Goal: Task Accomplishment & Management: Manage account settings

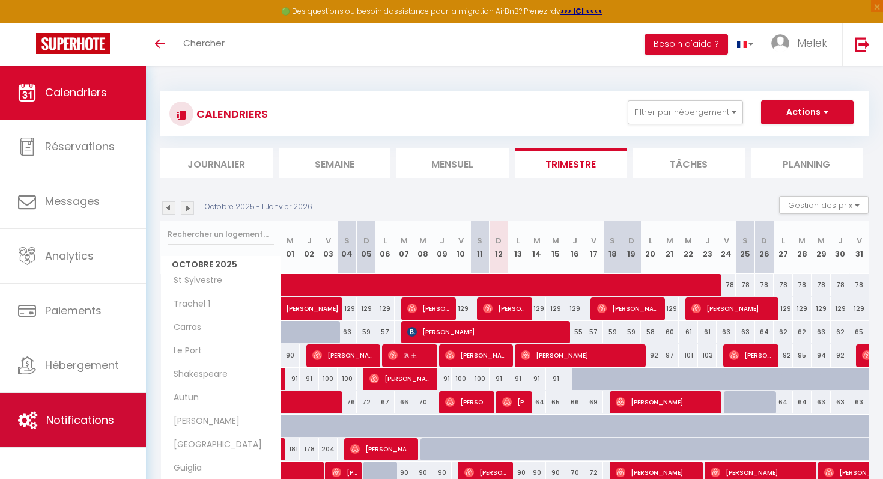
click at [81, 412] on span "Notifications" at bounding box center [80, 419] width 68 height 15
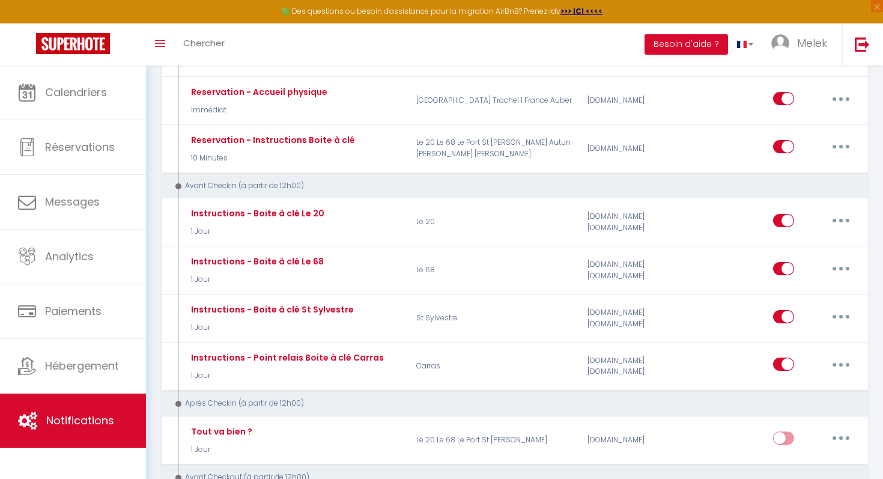
scroll to position [449, 0]
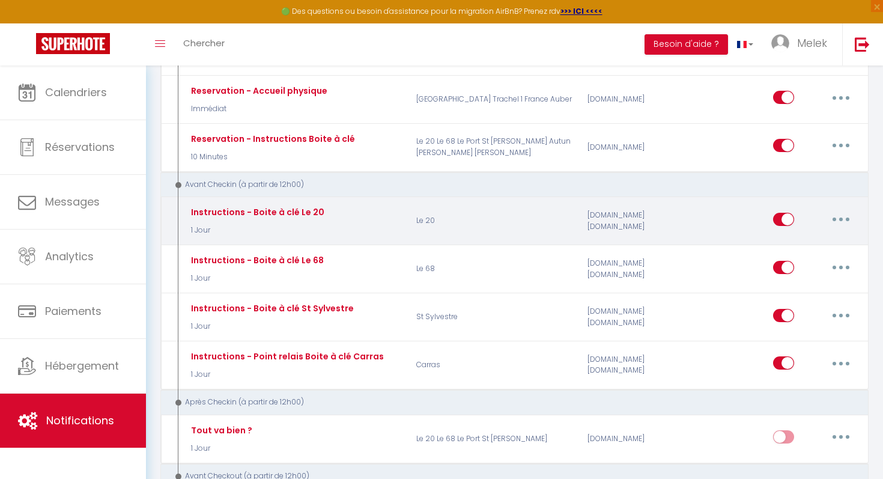
click at [840, 217] on icon "button" at bounding box center [841, 219] width 4 height 4
click at [813, 243] on link "Editer" at bounding box center [809, 246] width 89 height 20
type input "Instructions - Boite à clé Le 20"
select select "1 Jour"
select select "if_booking_is_paid"
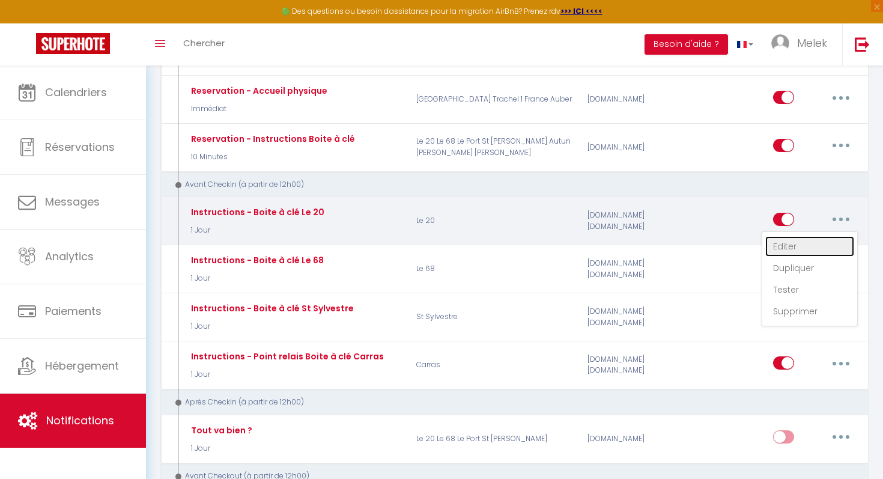
checkbox input "true"
checkbox input "false"
radio input "true"
type input "Merci de confirmer votre réservation - [BOOKING:ID] - [GUEST:FIRST_NAME] [GUEST…"
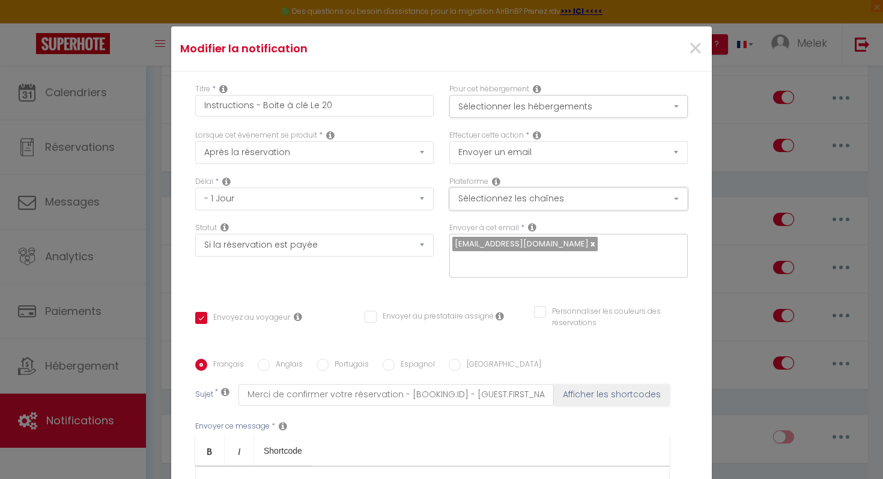
click at [641, 203] on button "Sélectionnez les chaînes" at bounding box center [568, 198] width 238 height 23
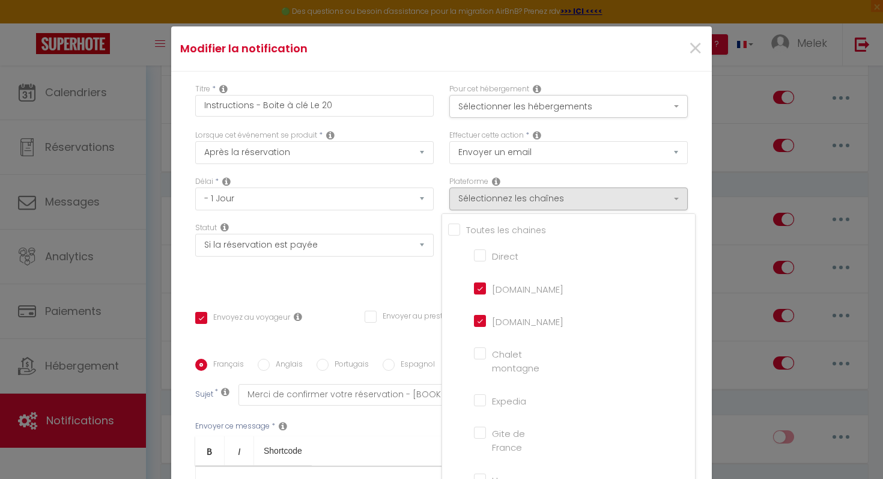
click at [501, 287] on input "[DOMAIN_NAME]" at bounding box center [508, 288] width 68 height 12
checkbox input "false"
checkbox input "true"
checkbox input "false"
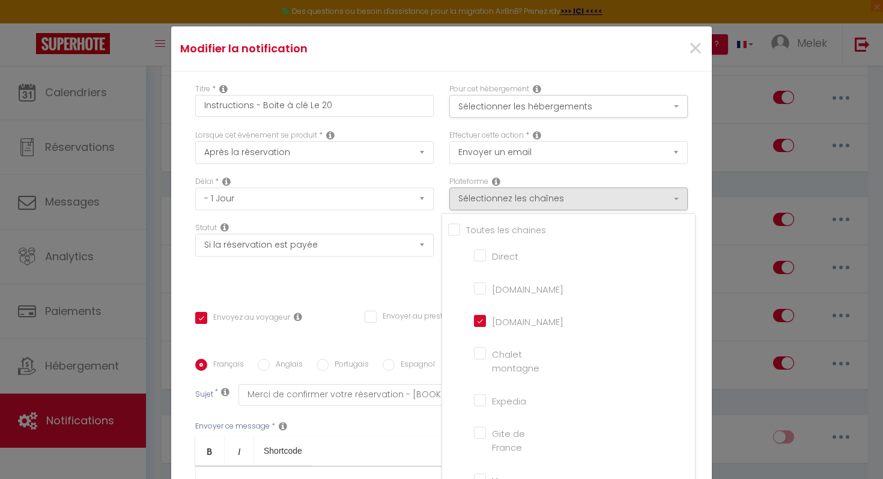
click at [420, 294] on div "Titre * Instructions - Boite à clé Le 20 Pour cet hébergement Sélectionner les …" at bounding box center [441, 358] width 541 height 575
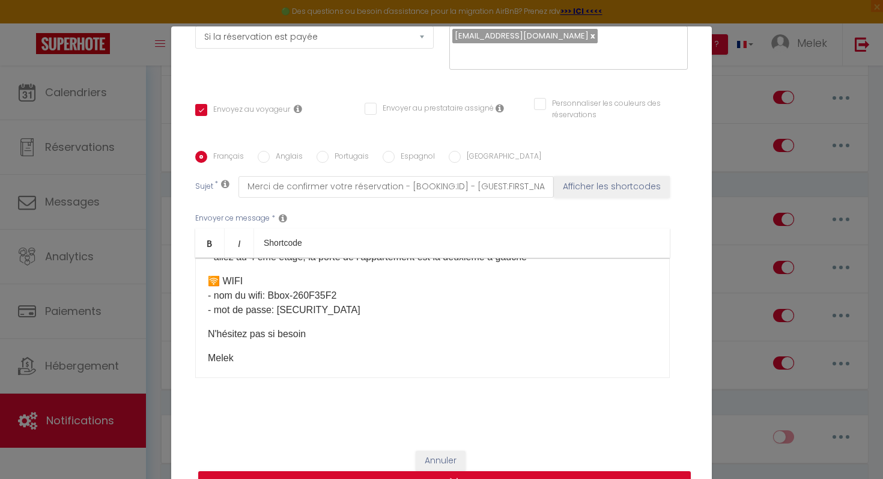
scroll to position [389, 0]
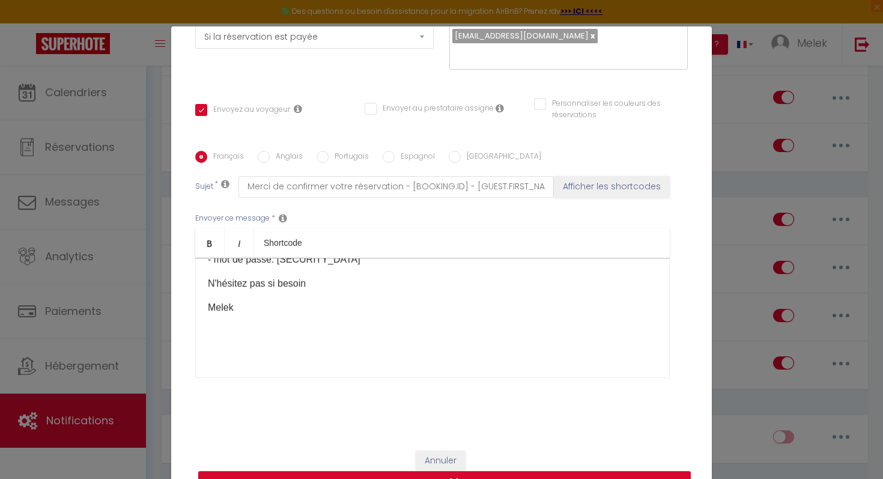
click at [451, 476] on button "Mettre à jour" at bounding box center [444, 482] width 493 height 23
checkbox input "true"
checkbox input "false"
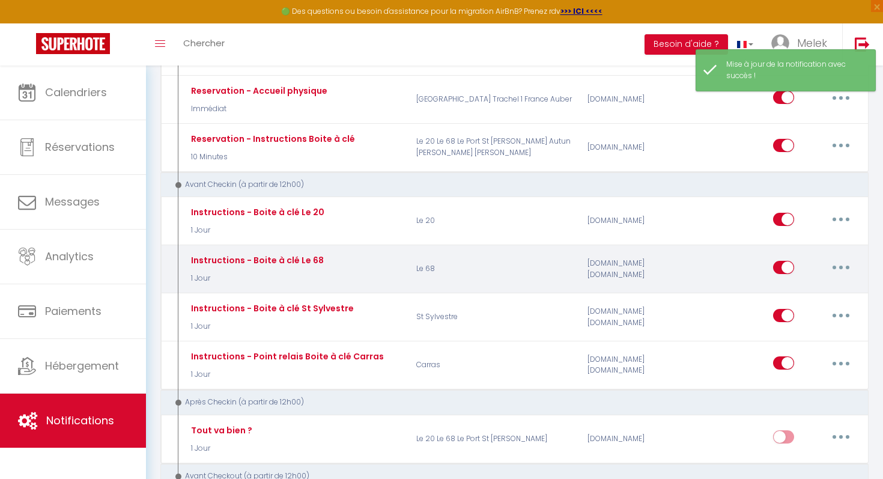
click at [839, 264] on button "button" at bounding box center [841, 267] width 34 height 19
click at [812, 291] on link "Editer" at bounding box center [809, 294] width 89 height 20
type input "Instructions - Boite à clé Le 68"
select select "1 Jour"
select select "if_booking_is_paid"
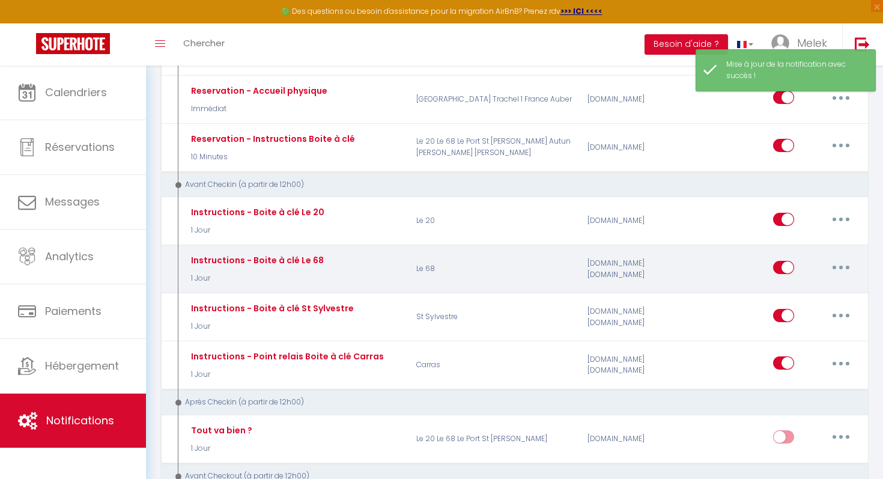
checkbox input "true"
checkbox input "false"
radio input "true"
type input "Merci de confirmer votre réservation - [BOOKING:ID] - [GUEST:FIRST_NAME] [GUEST…"
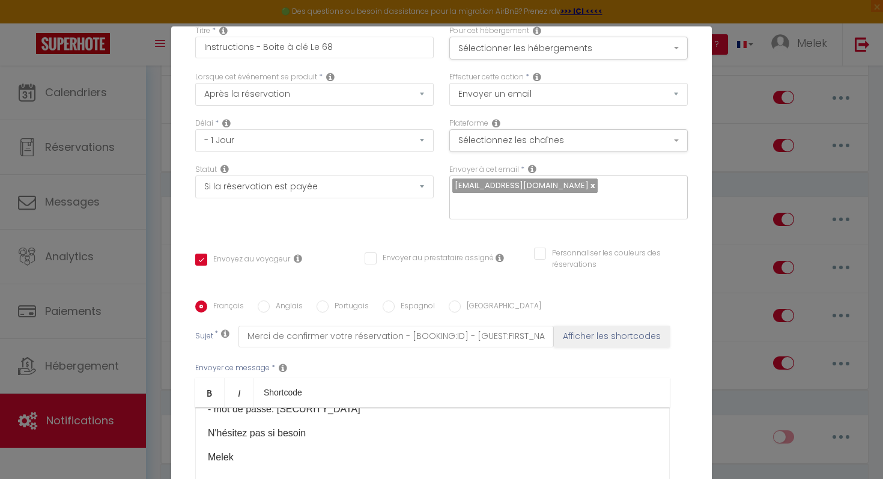
scroll to position [50, 0]
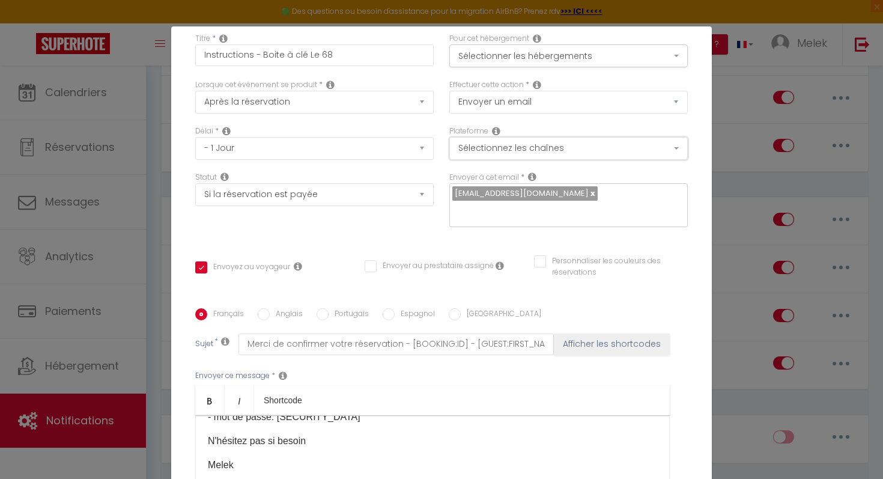
click at [608, 154] on button "Sélectionnez les chaînes" at bounding box center [568, 148] width 238 height 23
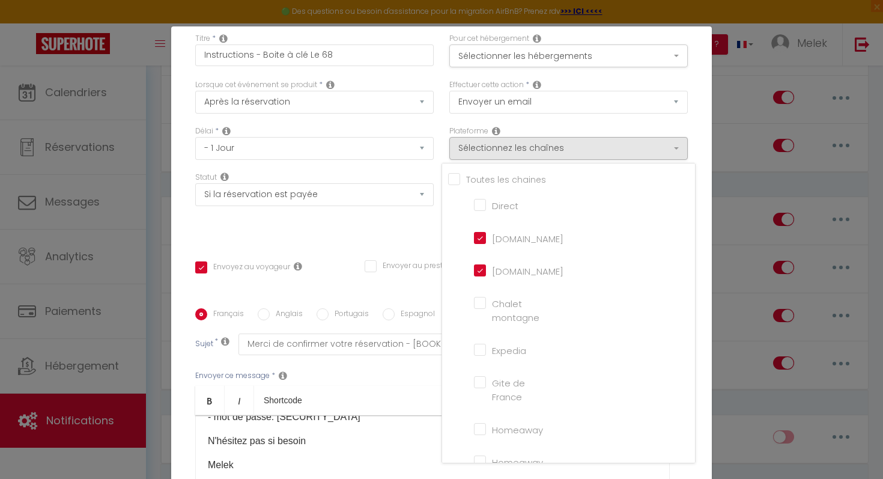
click at [509, 239] on input "[DOMAIN_NAME]" at bounding box center [508, 237] width 68 height 12
checkbox input "false"
checkbox input "true"
checkbox input "false"
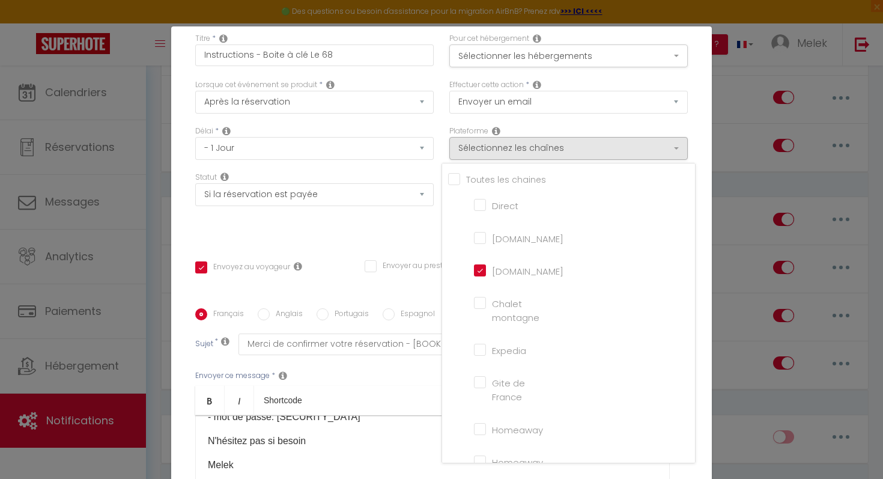
click at [378, 219] on div "Statut Aucun Si la réservation est payée Si réservation non payée Si la caution…" at bounding box center [314, 206] width 254 height 68
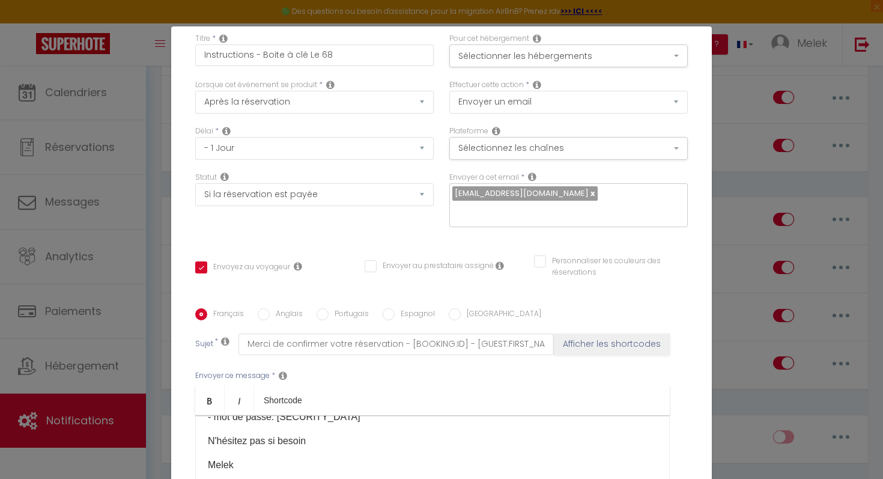
scroll to position [208, 0]
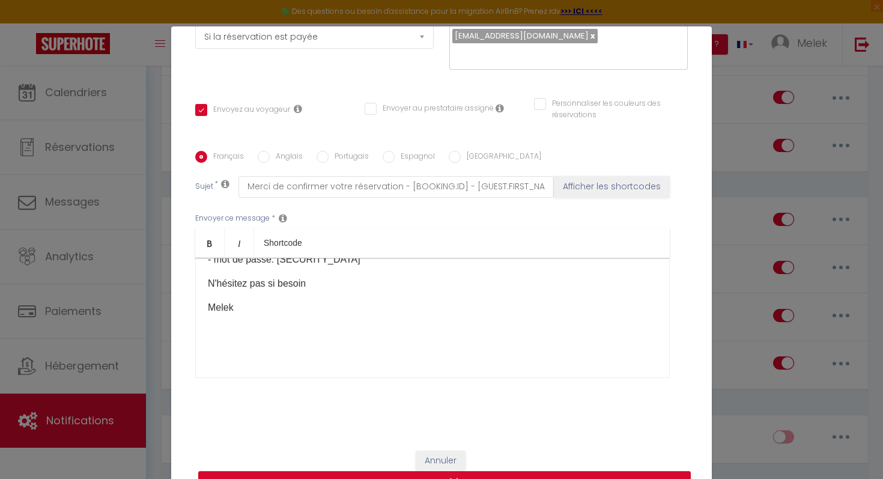
click at [460, 478] on button "Mettre à jour" at bounding box center [444, 482] width 493 height 23
checkbox input "true"
checkbox input "false"
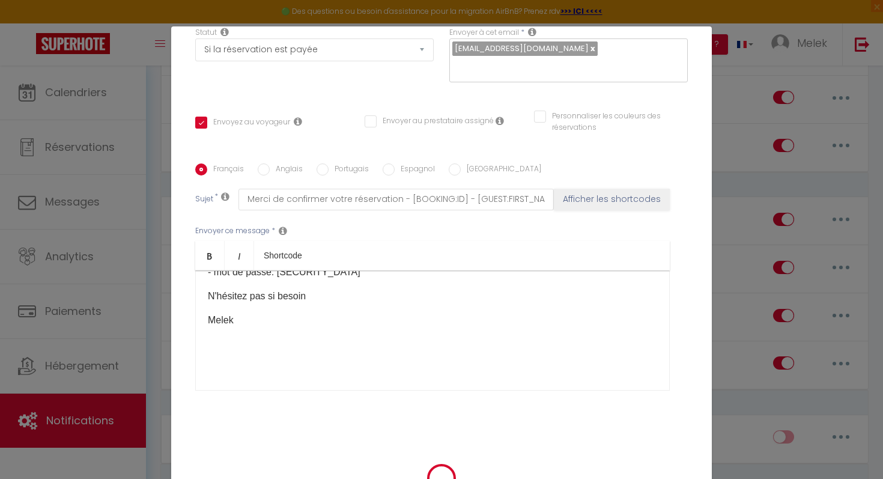
scroll to position [196, 0]
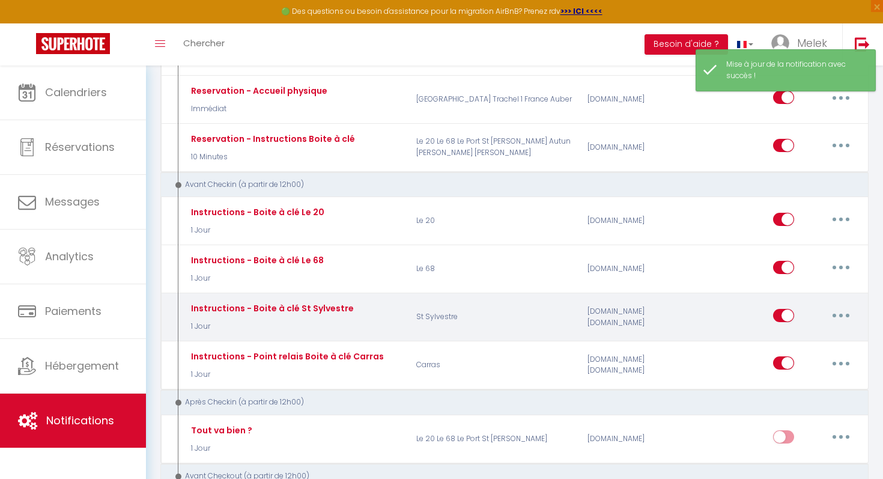
click at [834, 314] on button "button" at bounding box center [841, 315] width 34 height 19
click at [807, 341] on link "Editer" at bounding box center [809, 342] width 89 height 20
type input "Instructions - Boite à clé St Sylvestre"
select select "1 Jour"
checkbox input "true"
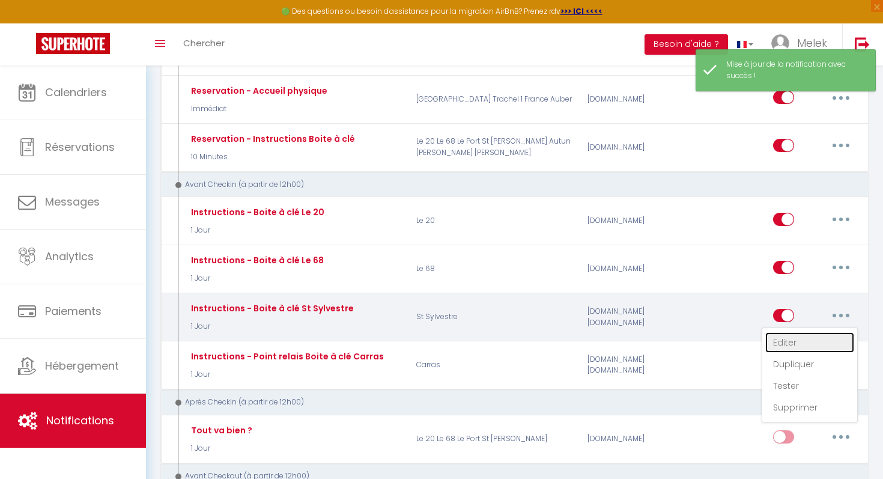
select select "if_booking_is_paid"
checkbox input "true"
checkbox input "false"
radio input "true"
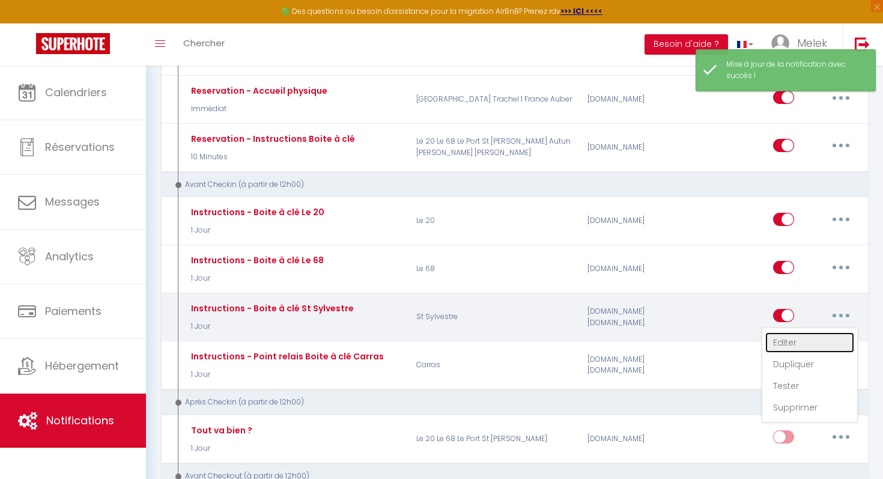
type input "Merci de confirmer votre réservation - [BOOKING:ID] - [GUEST:FIRST_NAME] [GUEST…"
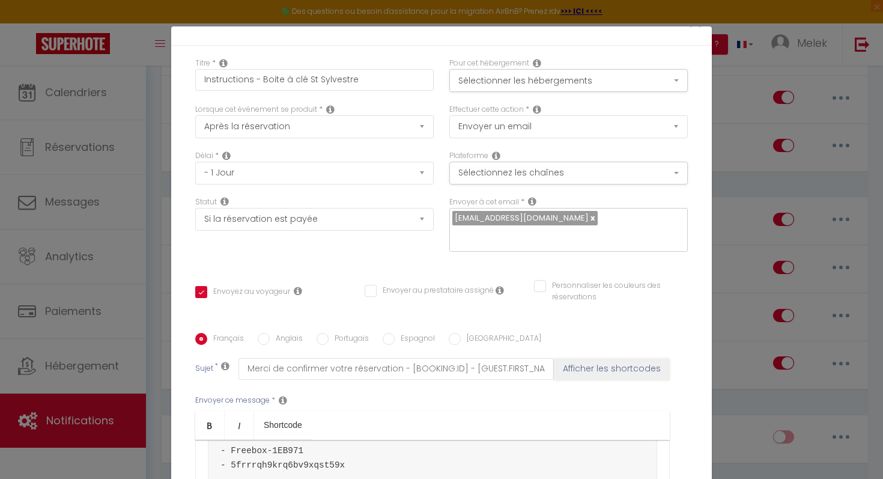
scroll to position [18, 0]
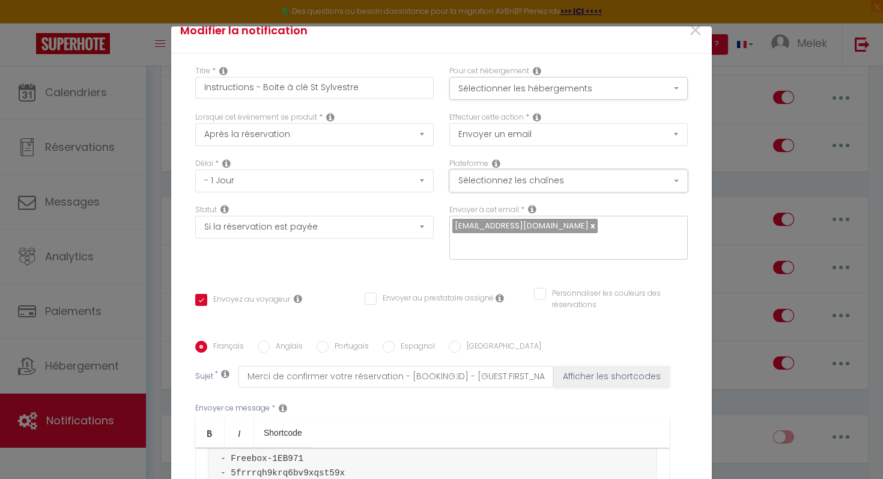
click at [572, 181] on button "Sélectionnez les chaînes" at bounding box center [568, 180] width 238 height 23
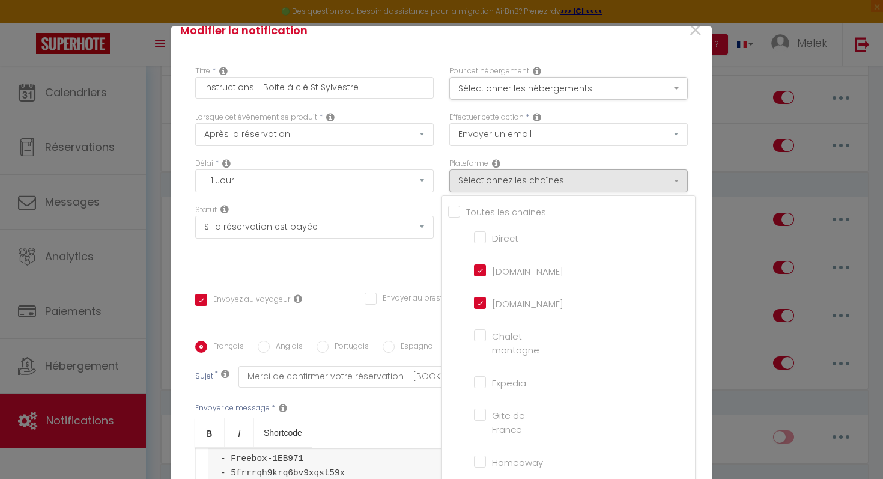
click at [481, 268] on input "[DOMAIN_NAME]" at bounding box center [508, 270] width 68 height 12
checkbox input "false"
checkbox input "true"
checkbox input "false"
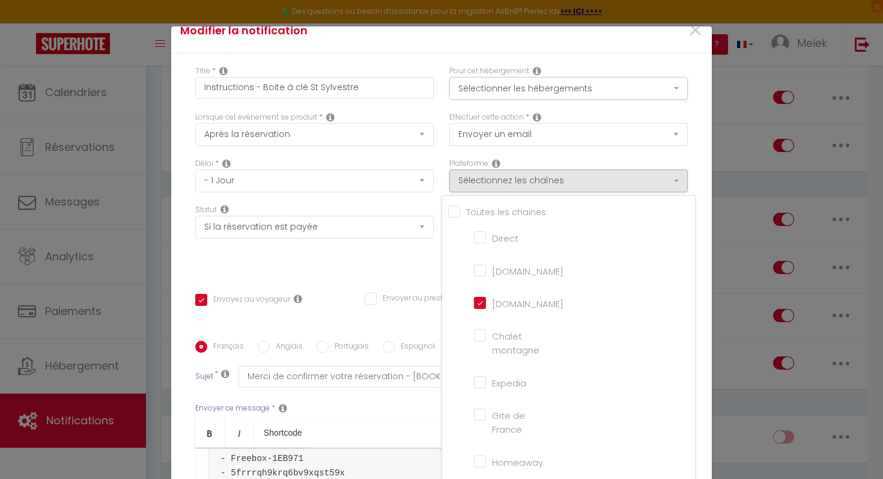
click at [410, 261] on div "Statut Aucun Si la réservation est payée Si réservation non payée Si la caution…" at bounding box center [314, 238] width 254 height 68
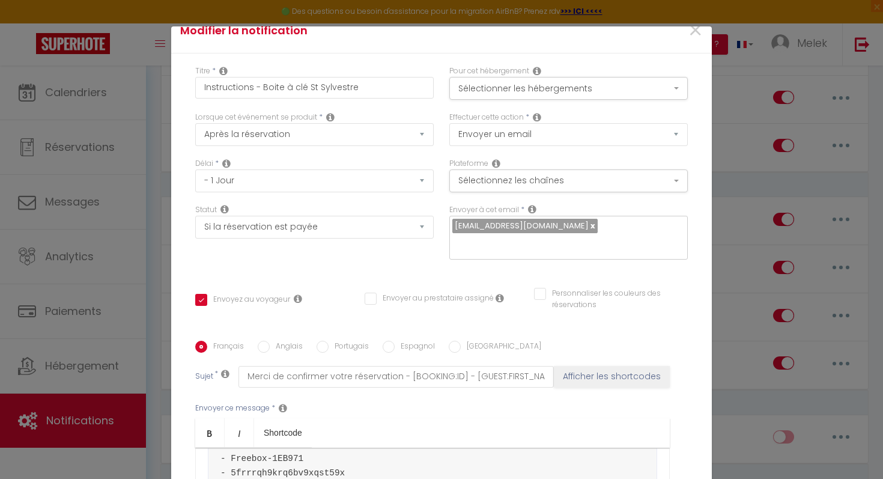
scroll to position [208, 0]
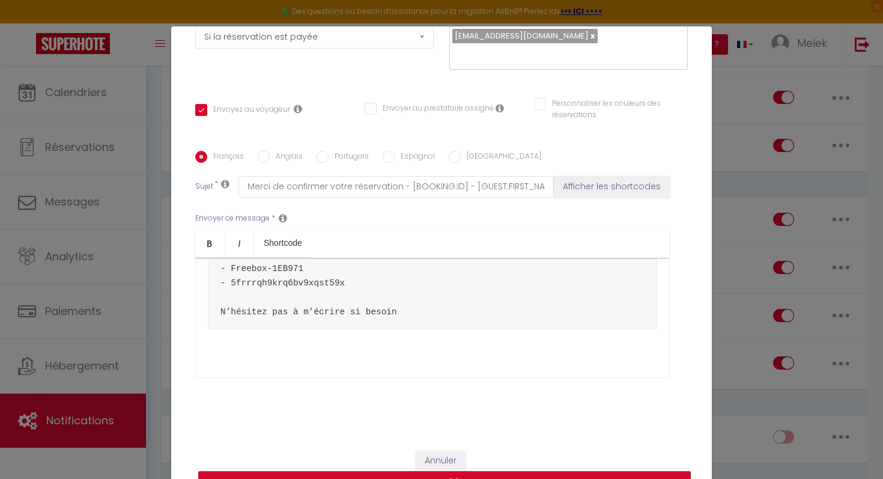
click at [486, 476] on button "Mettre à jour" at bounding box center [444, 482] width 493 height 23
checkbox input "true"
checkbox input "false"
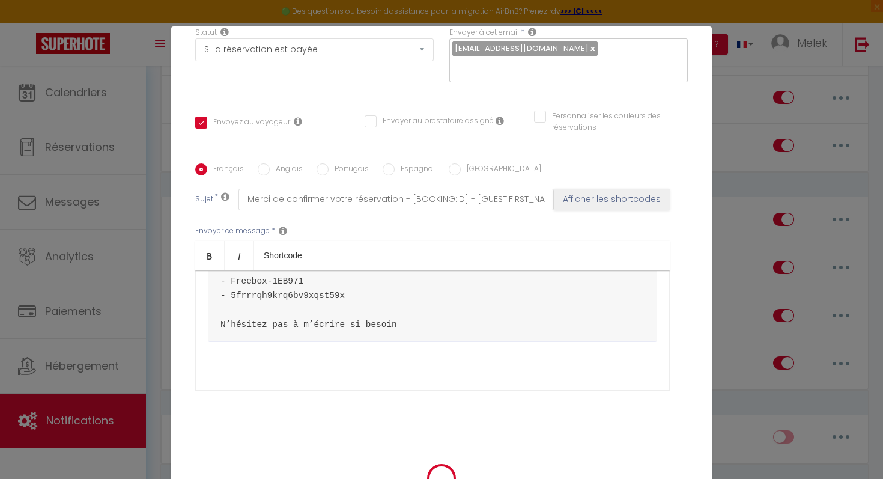
scroll to position [196, 0]
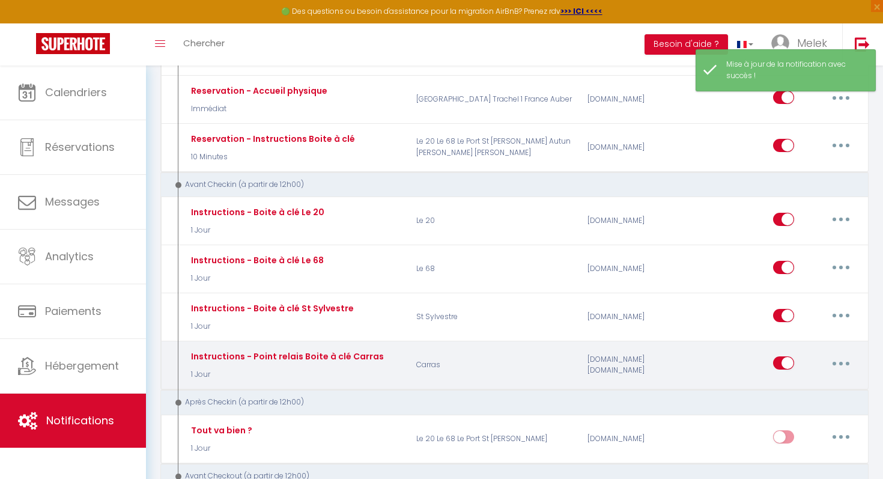
click at [836, 361] on button "button" at bounding box center [841, 362] width 34 height 19
click at [810, 389] on link "Editer" at bounding box center [809, 390] width 89 height 20
type input "Instructions - Point relais Boite à clé Carras"
select select "1 Jour"
select select "if_booking_is_paid"
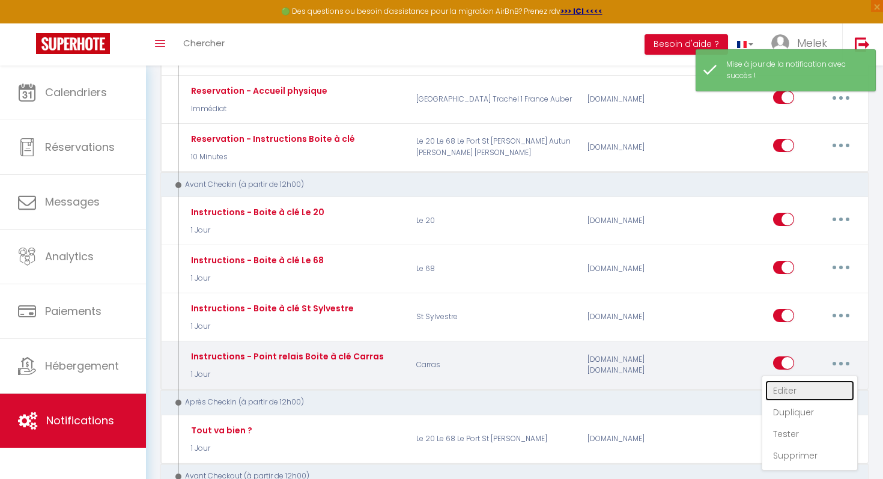
checkbox input "true"
checkbox input "false"
radio input "true"
type input "Merci de confirmer votre réservation - [BOOKING:ID] - [GUEST:FIRST_NAME] [GUEST…"
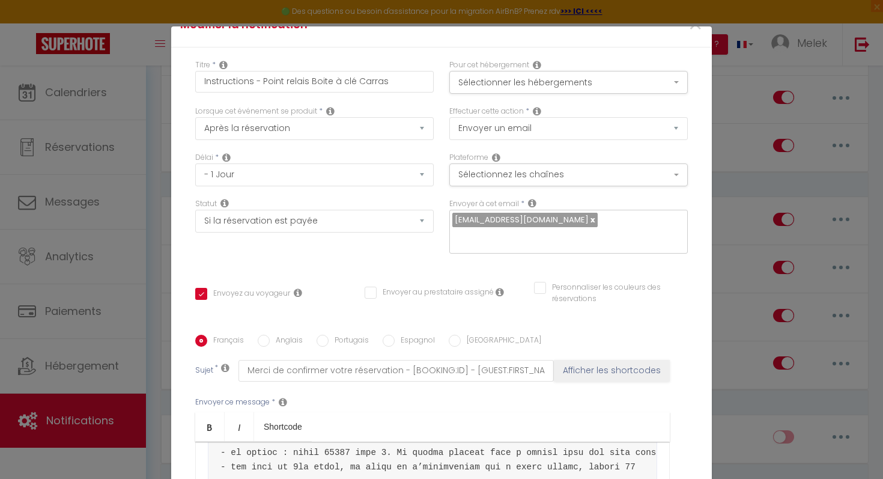
scroll to position [0, 0]
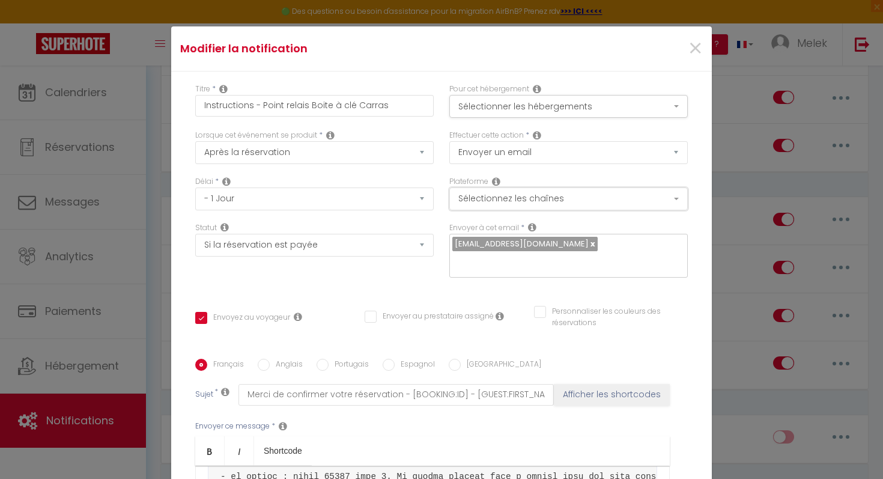
click at [593, 204] on button "Sélectionnez les chaînes" at bounding box center [568, 198] width 238 height 23
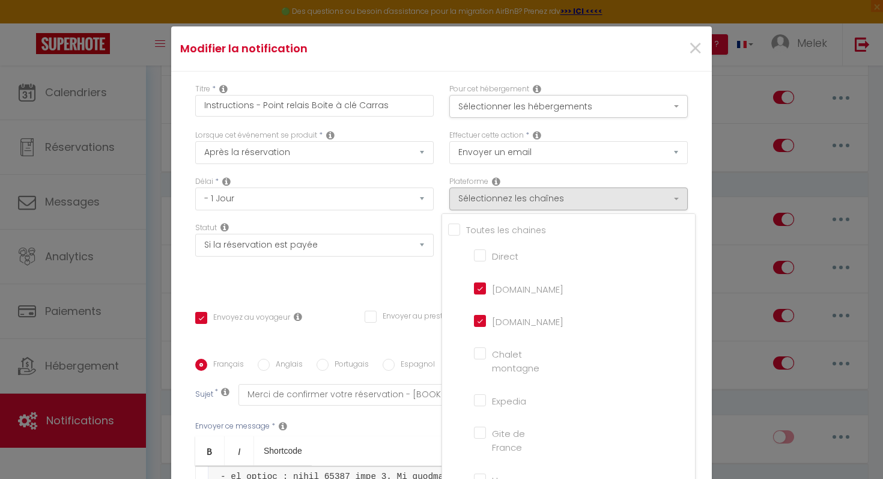
click at [481, 290] on input "[DOMAIN_NAME]" at bounding box center [508, 288] width 68 height 12
checkbox input "false"
checkbox input "true"
checkbox input "false"
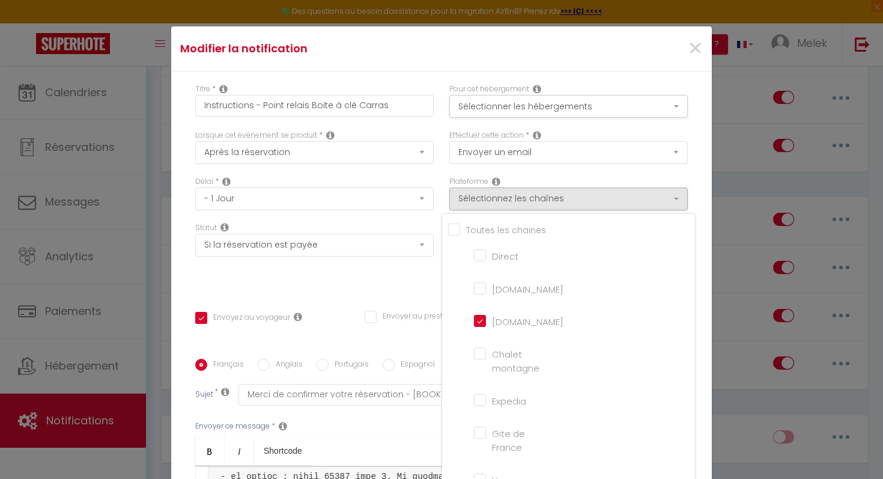
click at [428, 279] on div "Statut Aucun Si la réservation est payée Si réservation non payée Si la caution…" at bounding box center [314, 256] width 254 height 68
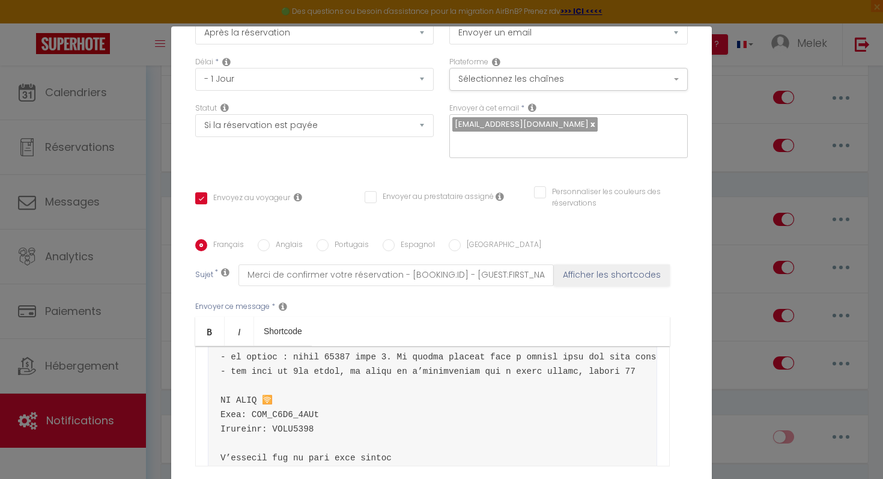
scroll to position [208, 0]
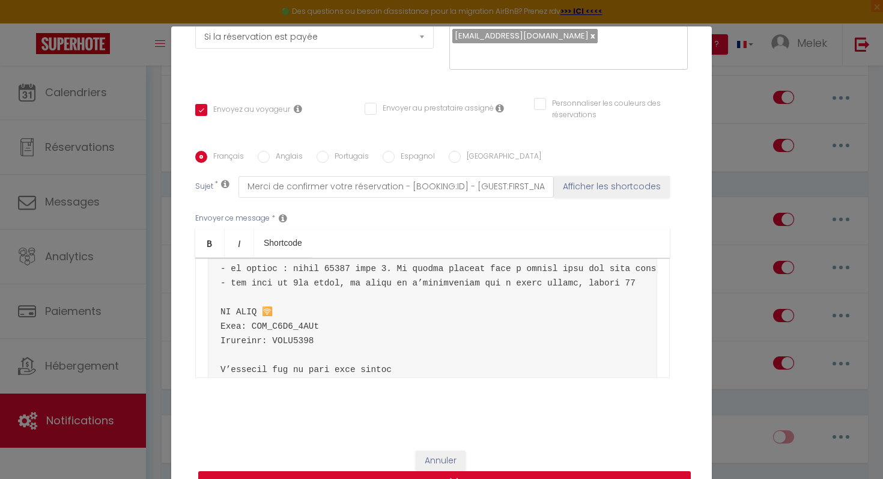
click at [437, 475] on button "Mettre à jour" at bounding box center [444, 482] width 493 height 23
checkbox input "true"
checkbox input "false"
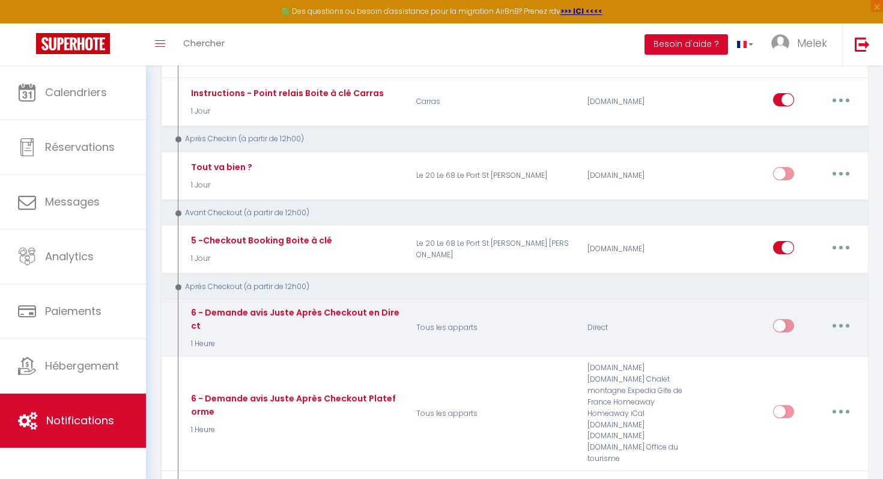
scroll to position [714, 0]
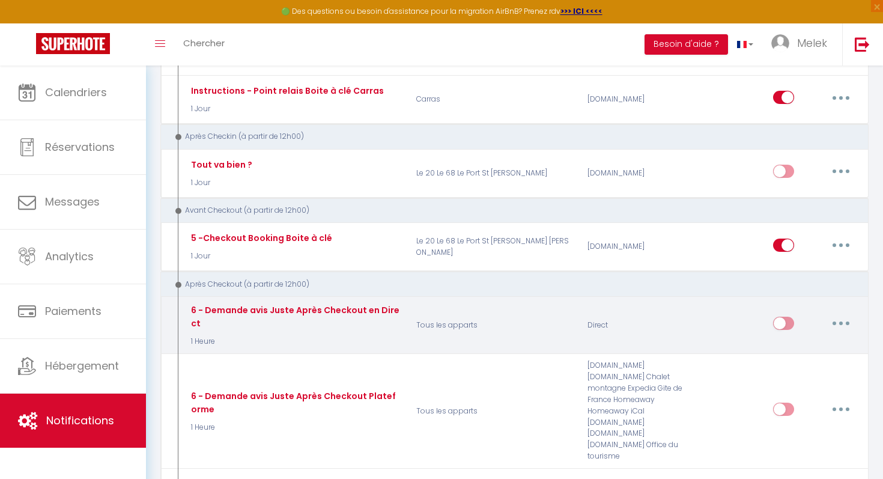
click at [837, 318] on button "button" at bounding box center [841, 323] width 34 height 19
click at [807, 352] on link "Editer" at bounding box center [809, 351] width 89 height 20
type input "6 - Demande avis Juste Après Checkout en Direct"
select select "5"
select select "1 Heure"
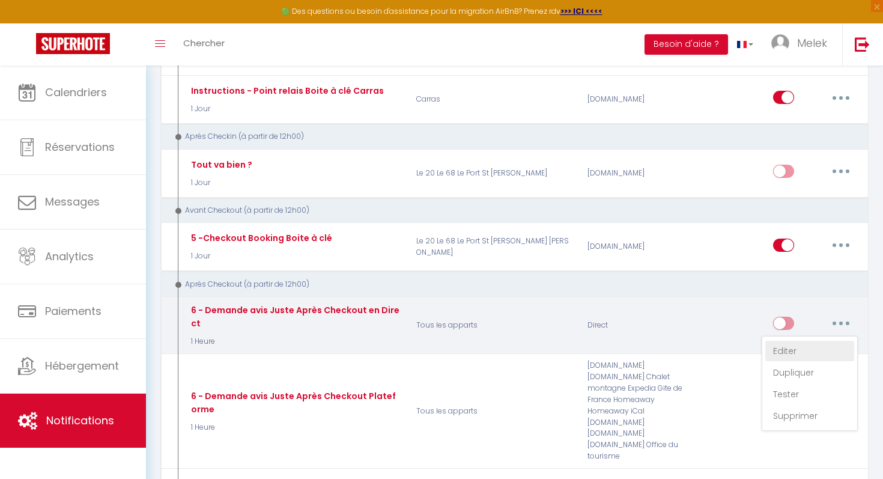
select select "if_booking_is_paid"
checkbox input "true"
checkbox input "false"
radio input "true"
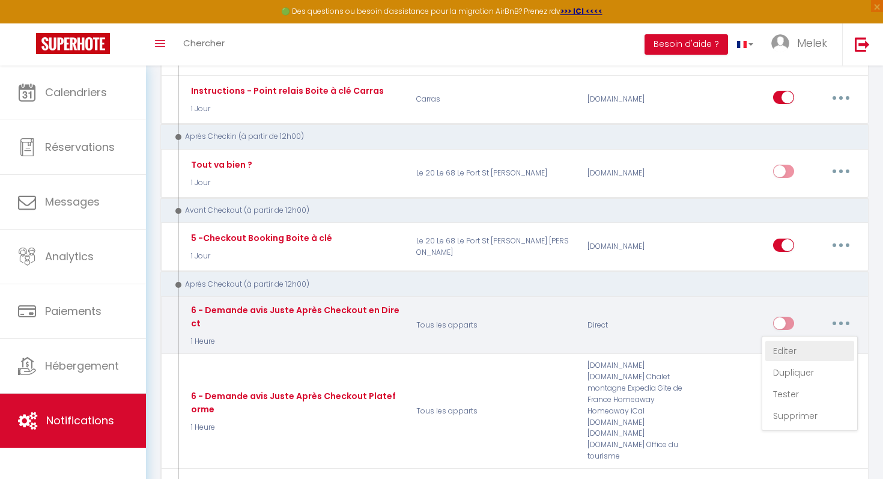
type input "[GUEST:FIRST_NAME], voici un cadeau pour vous avant de quitter [RENTAL:CITY]"
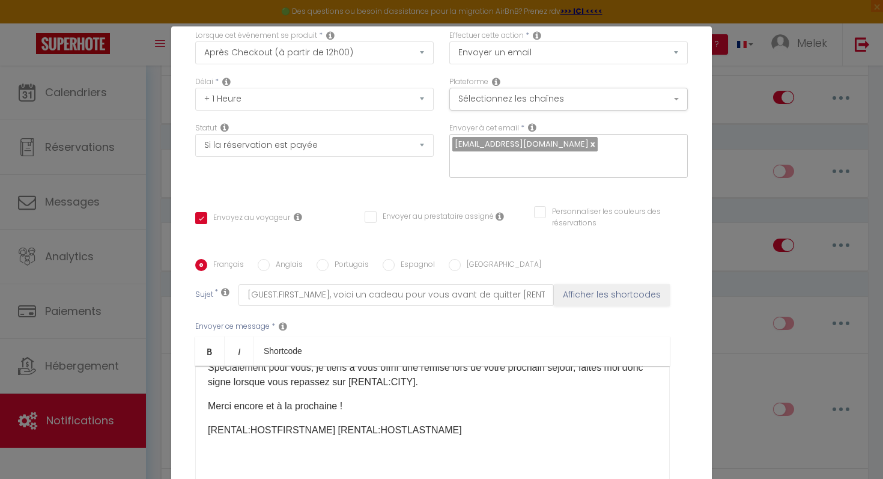
scroll to position [0, 0]
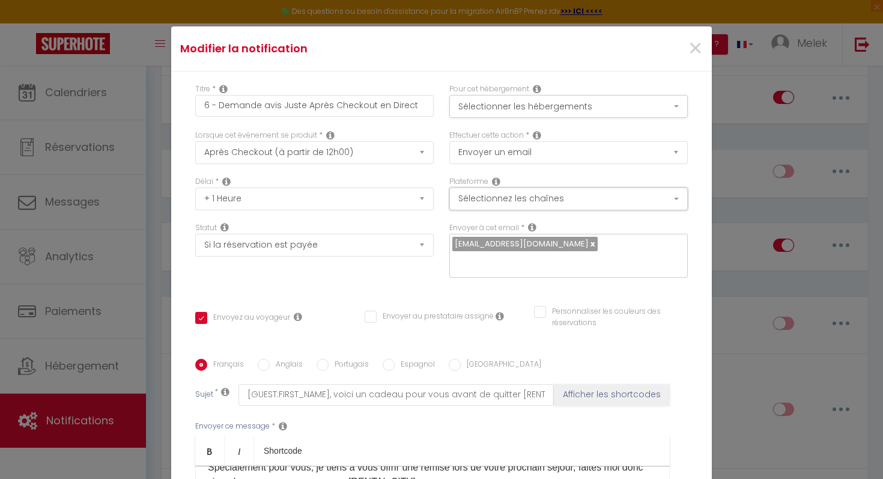
click at [610, 208] on button "Sélectionnez les chaînes" at bounding box center [568, 198] width 238 height 23
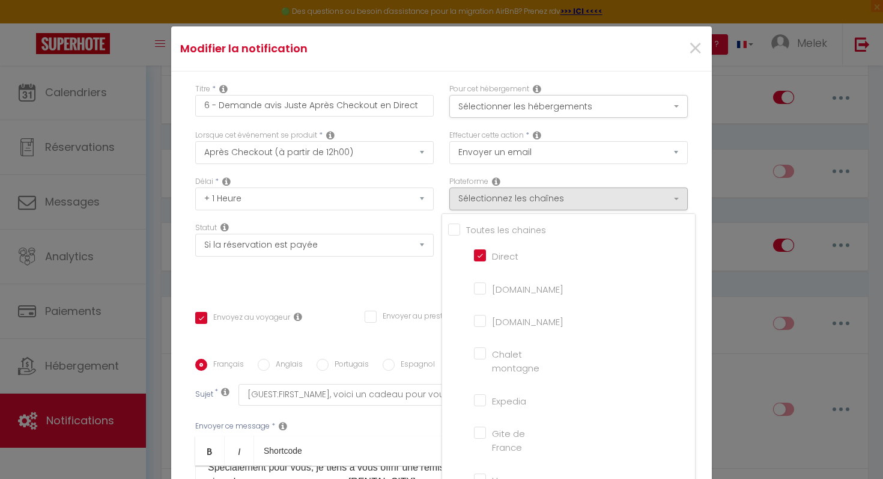
click at [482, 255] on input "Direct" at bounding box center [508, 255] width 68 height 12
checkbox input "false"
checkbox input "true"
checkbox input "false"
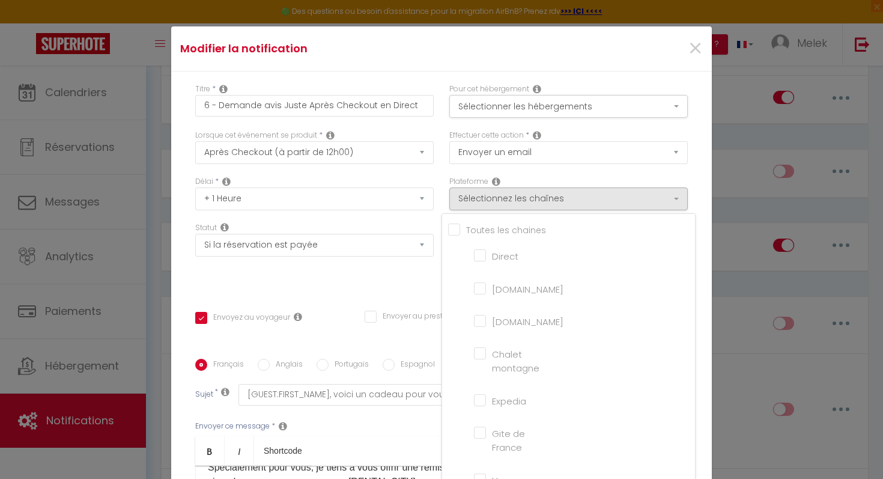
click at [484, 323] on input "[DOMAIN_NAME]" at bounding box center [508, 320] width 68 height 12
checkbox input "true"
checkbox input "false"
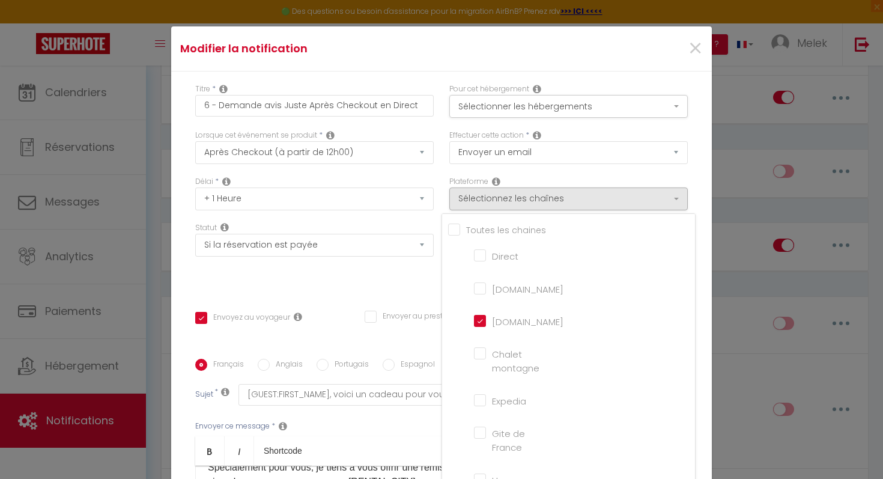
click at [404, 287] on div "Statut Aucun Si la réservation est payée Si réservation non payée Si la caution…" at bounding box center [314, 256] width 254 height 68
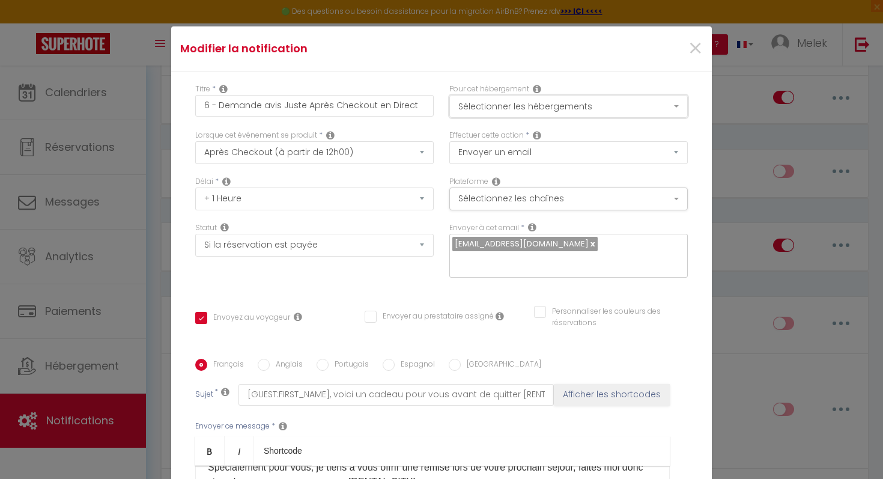
click at [580, 107] on button "Sélectionner les hébergements" at bounding box center [568, 106] width 238 height 23
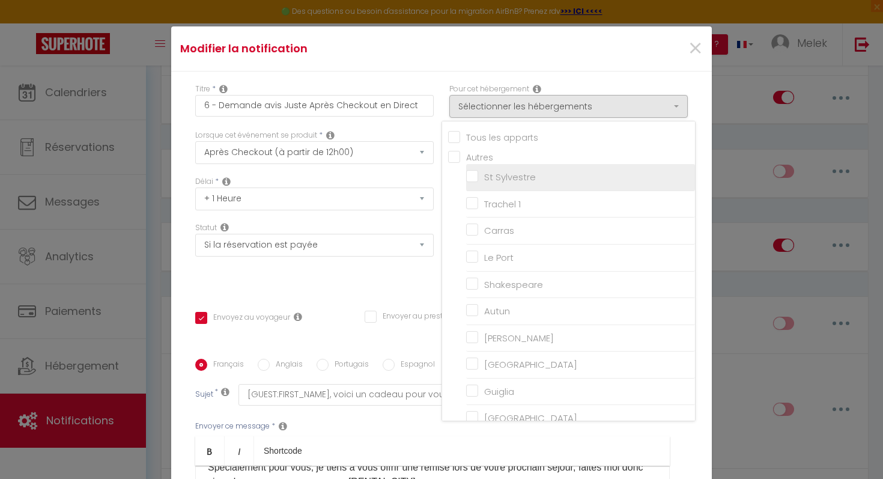
click at [473, 176] on input "St Sylvestre" at bounding box center [580, 177] width 229 height 12
checkbox input "true"
checkbox input "false"
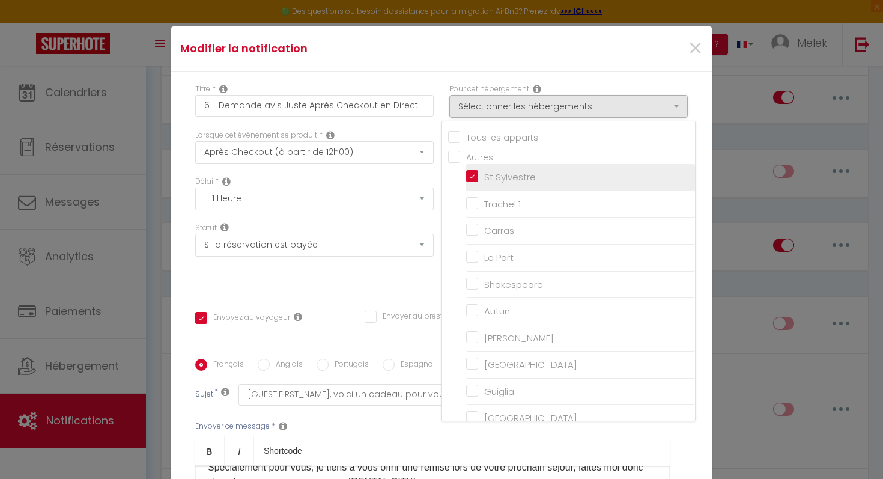
checkbox input "false"
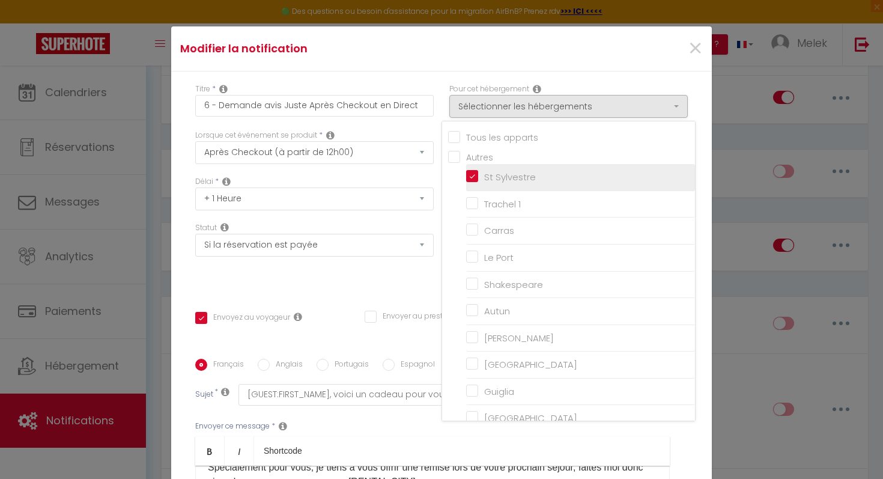
checkbox input "false"
checkbox input "true"
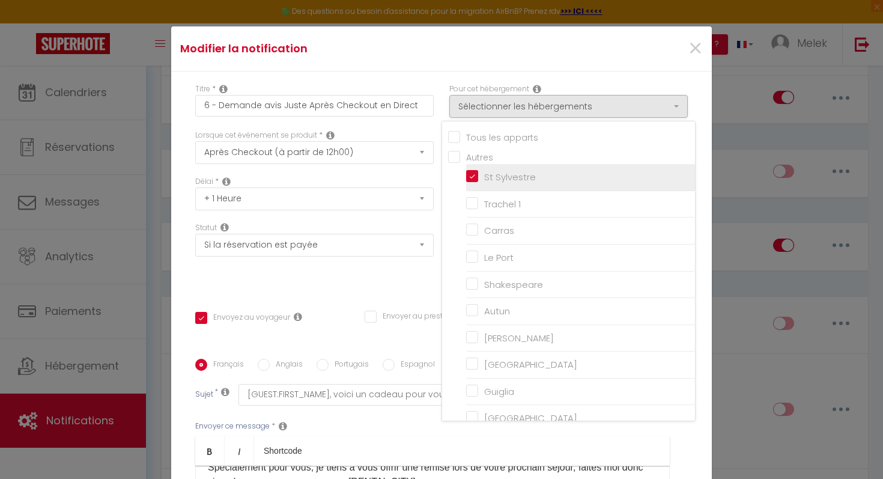
checkbox input "false"
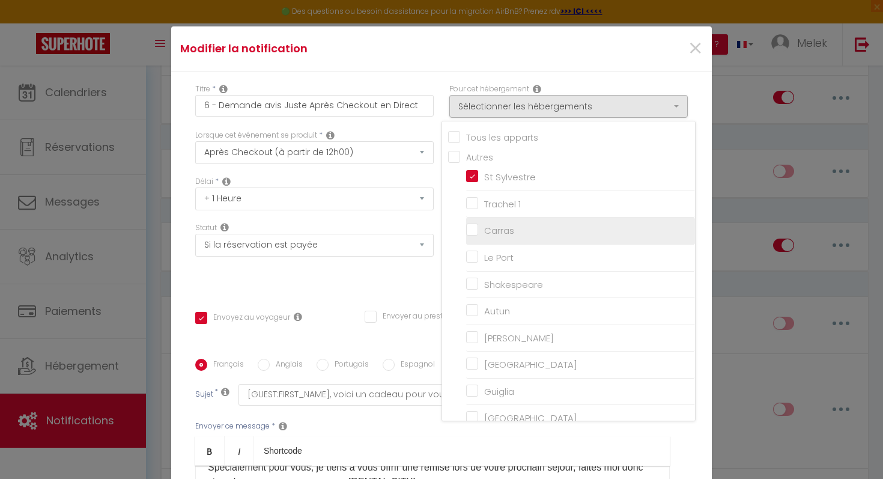
click at [473, 232] on input "Carras" at bounding box center [580, 231] width 229 height 12
checkbox input "true"
checkbox input "false"
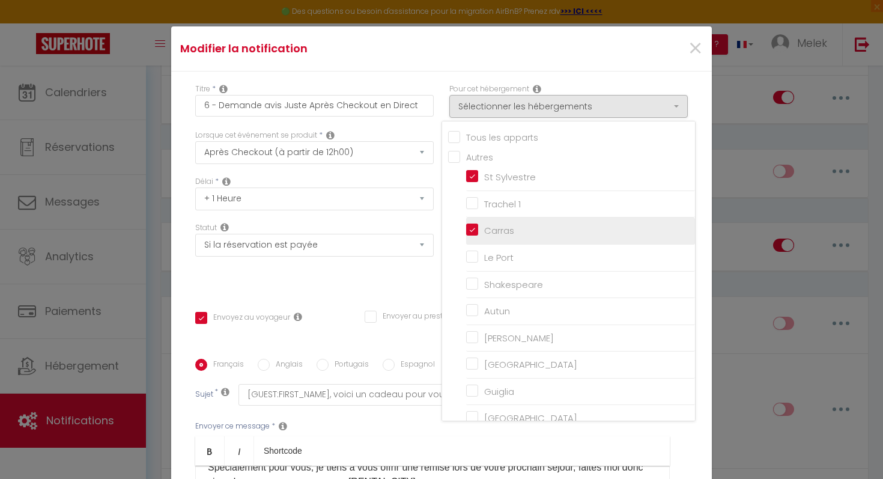
checkbox input "false"
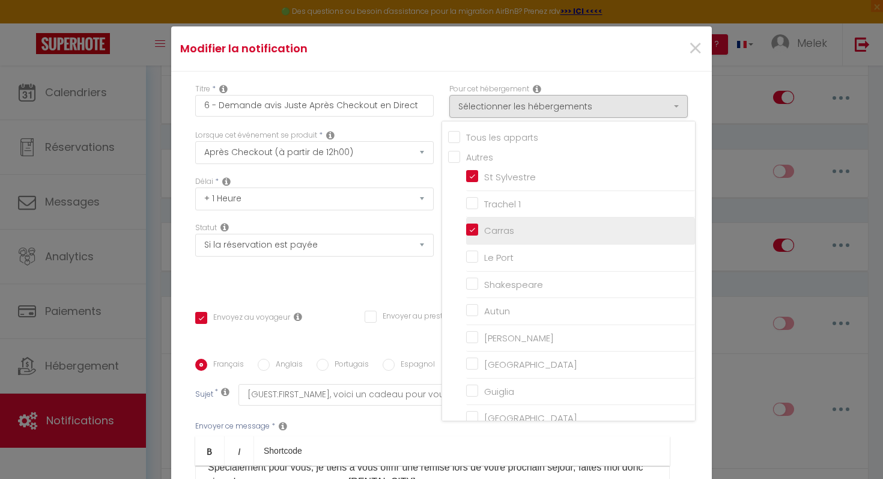
checkbox input "false"
checkbox input "true"
checkbox input "false"
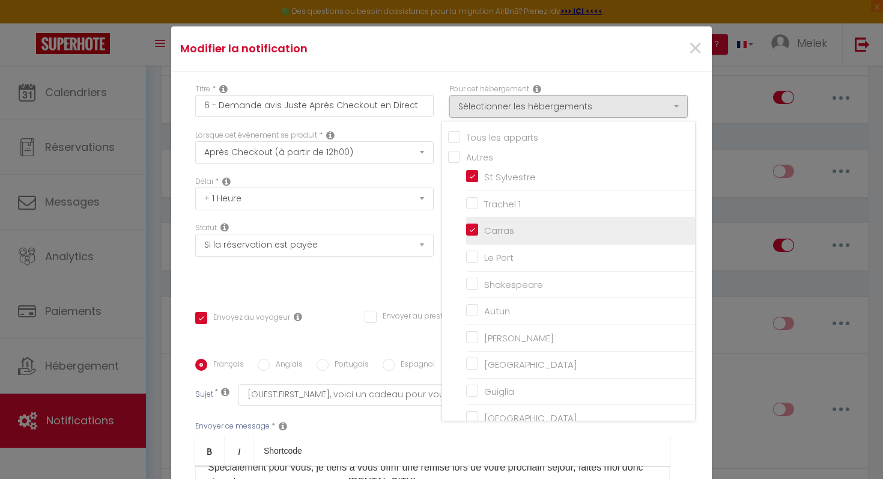
checkbox input "false"
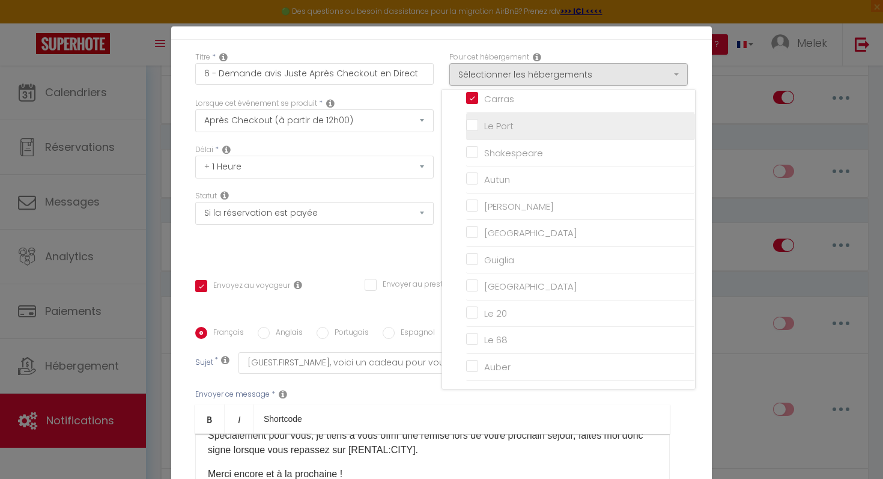
scroll to position [39, 0]
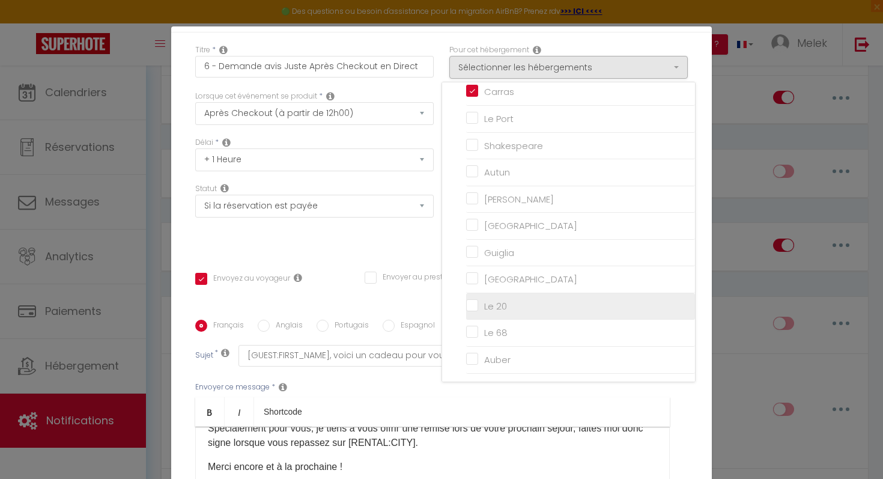
click at [473, 303] on input "Le 20" at bounding box center [580, 306] width 229 height 12
checkbox input "true"
checkbox input "false"
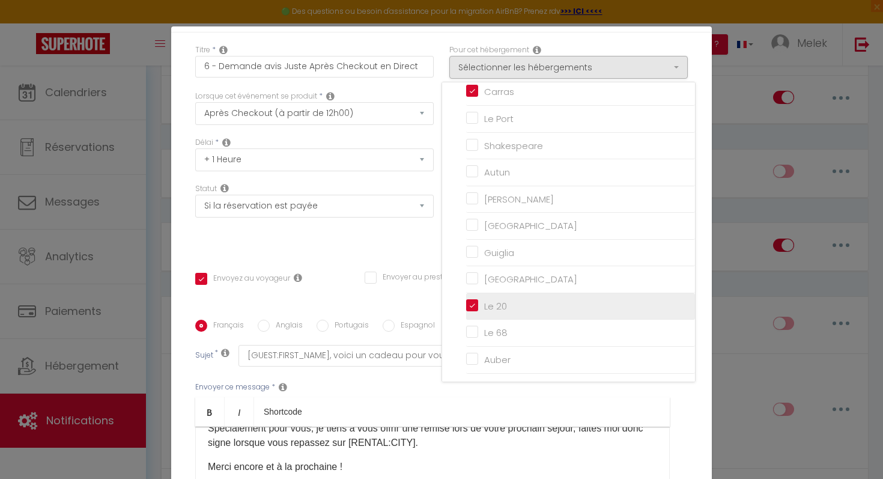
checkbox input "false"
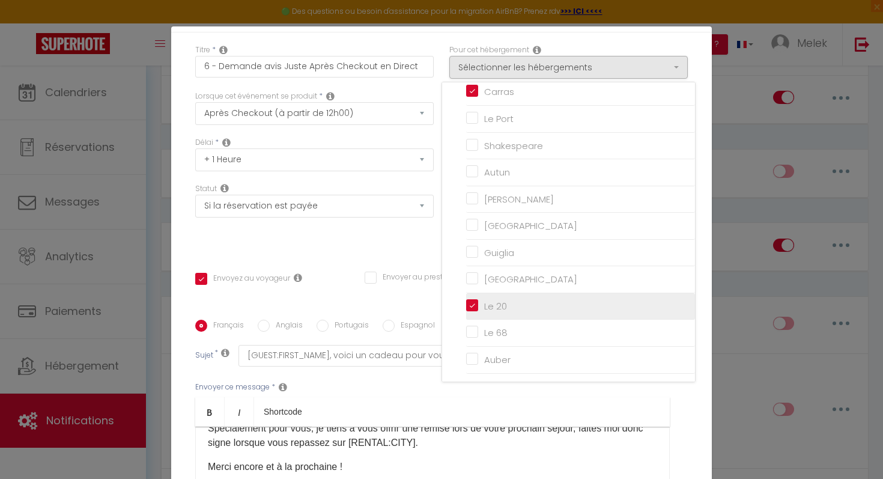
checkbox input "false"
checkbox input "true"
checkbox input "false"
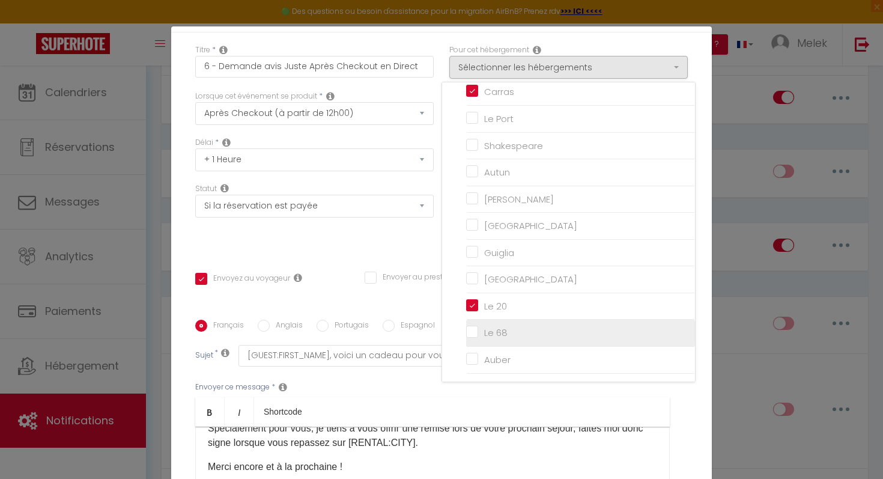
click at [472, 328] on input "Le 68" at bounding box center [580, 333] width 229 height 12
checkbox input "true"
checkbox input "false"
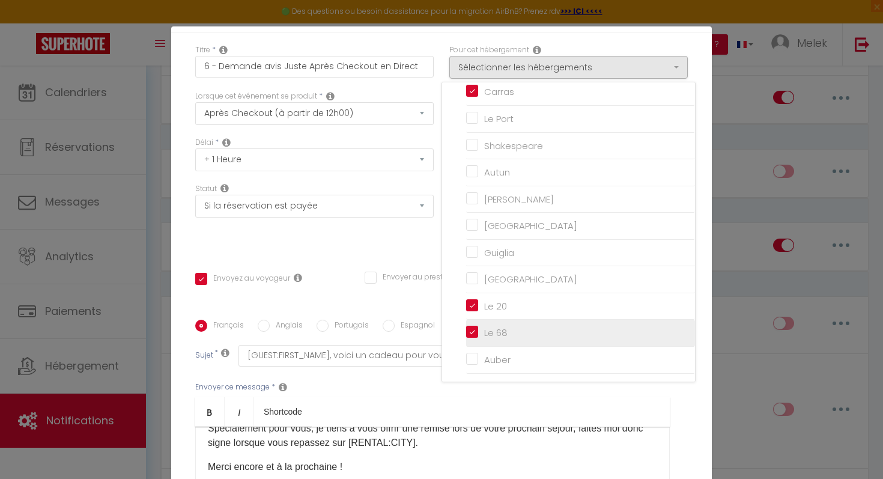
checkbox input "false"
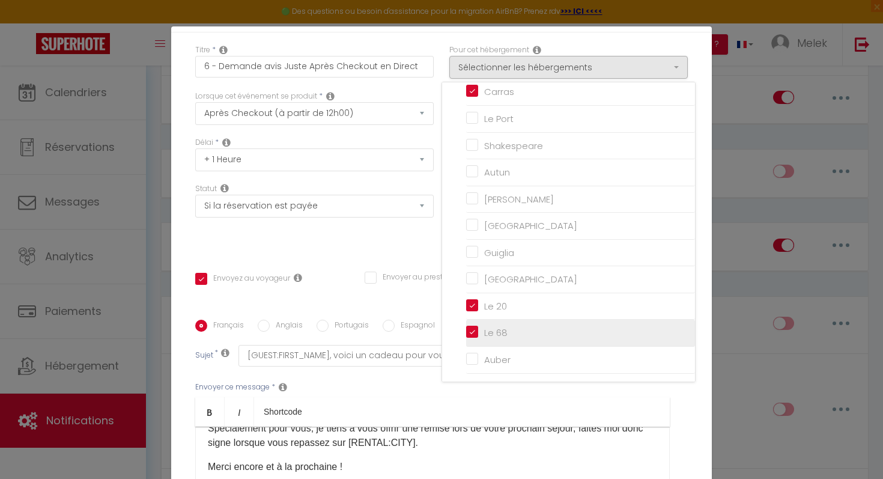
checkbox input "false"
checkbox input "true"
checkbox input "false"
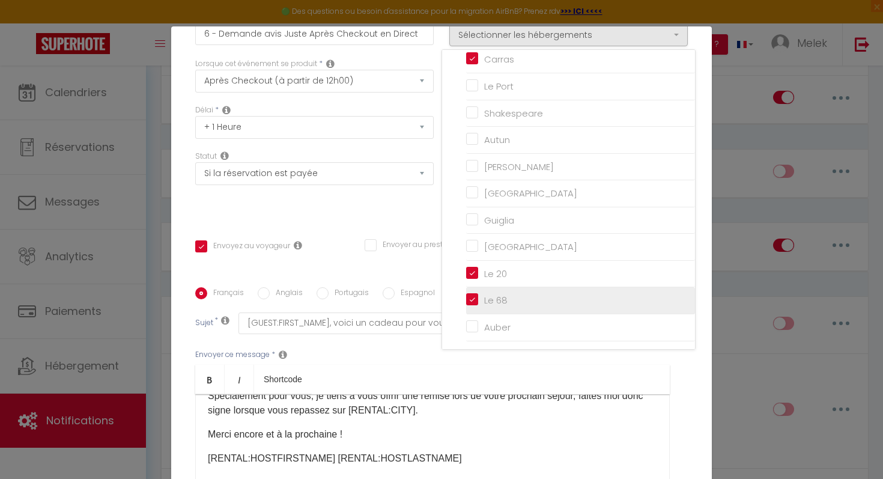
scroll to position [75, 0]
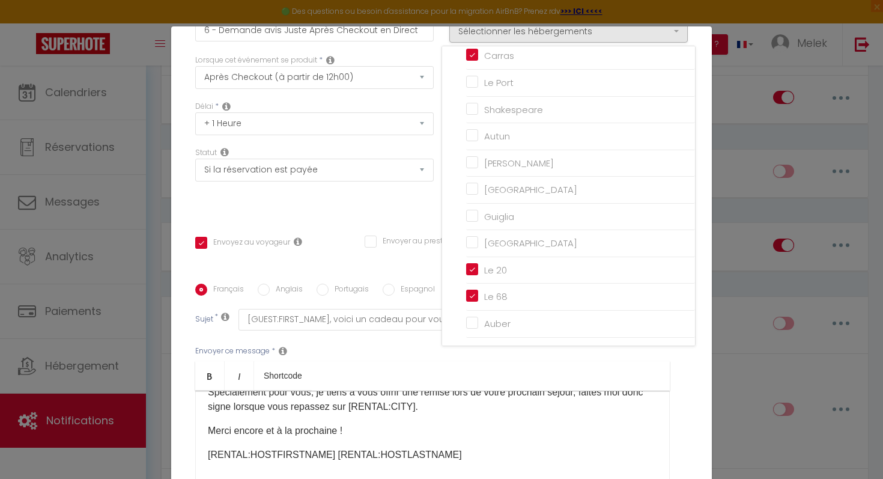
click at [416, 207] on div "Statut Aucun Si la réservation est payée Si réservation non payée Si la caution…" at bounding box center [314, 181] width 254 height 68
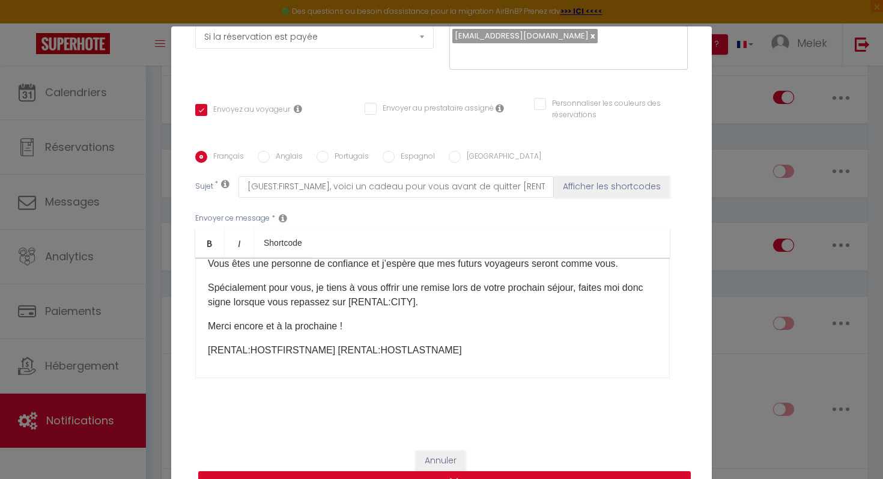
scroll to position [114, 0]
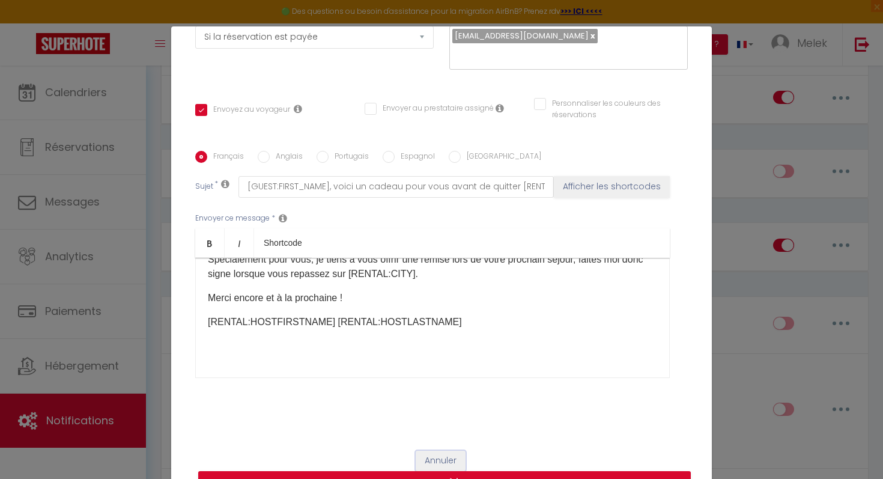
click at [440, 455] on button "Annuler" at bounding box center [441, 461] width 50 height 20
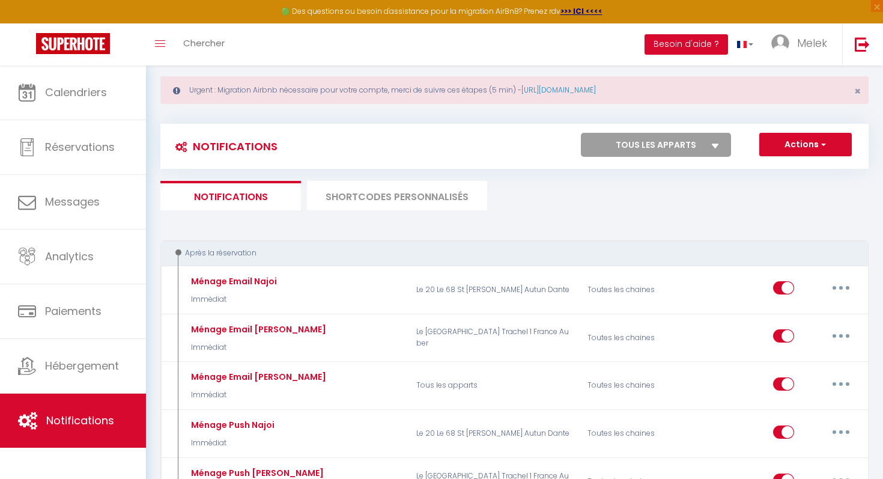
scroll to position [0, 0]
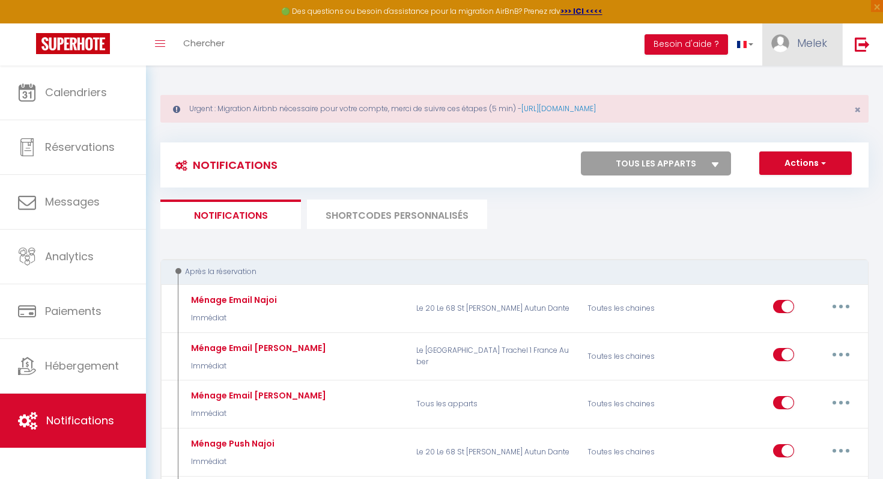
click at [806, 39] on span "Melek" at bounding box center [812, 42] width 30 height 15
click at [784, 109] on link "Équipe" at bounding box center [794, 105] width 89 height 20
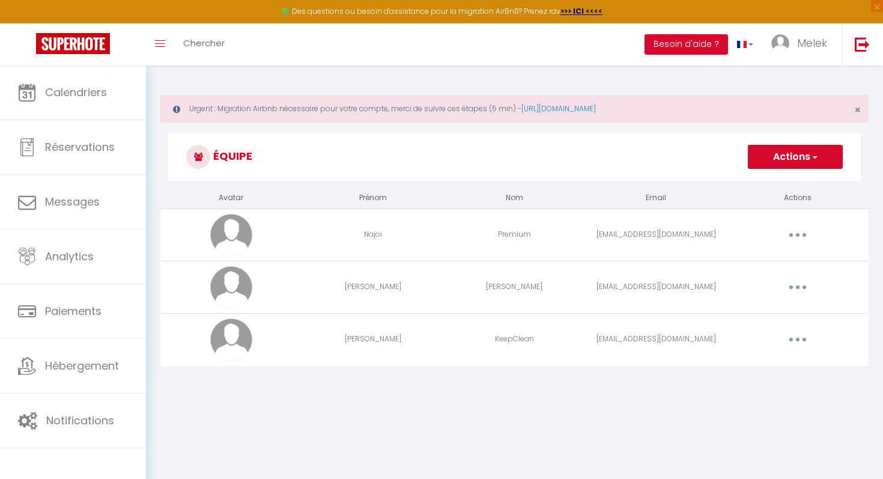
click at [796, 234] on icon "button" at bounding box center [798, 235] width 4 height 4
click at [762, 260] on link "Editer" at bounding box center [766, 262] width 89 height 20
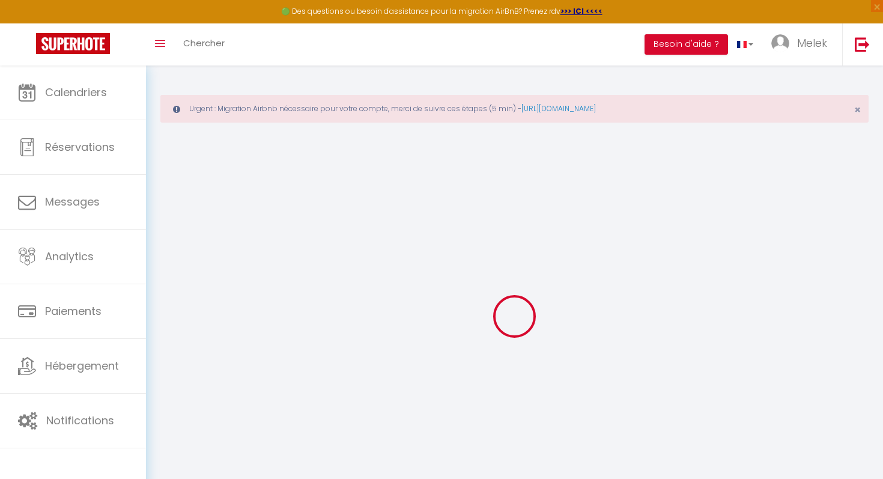
type input "Najoi"
type input "Premium"
type input "[EMAIL_ADDRESS][DOMAIN_NAME]"
type textarea "[URL][DOMAIN_NAME]"
checkbox input "true"
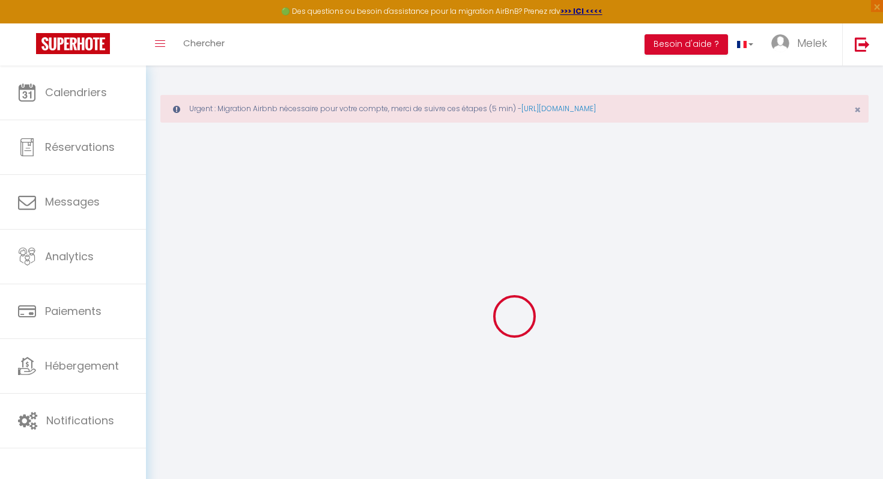
checkbox input "false"
checkbox input "true"
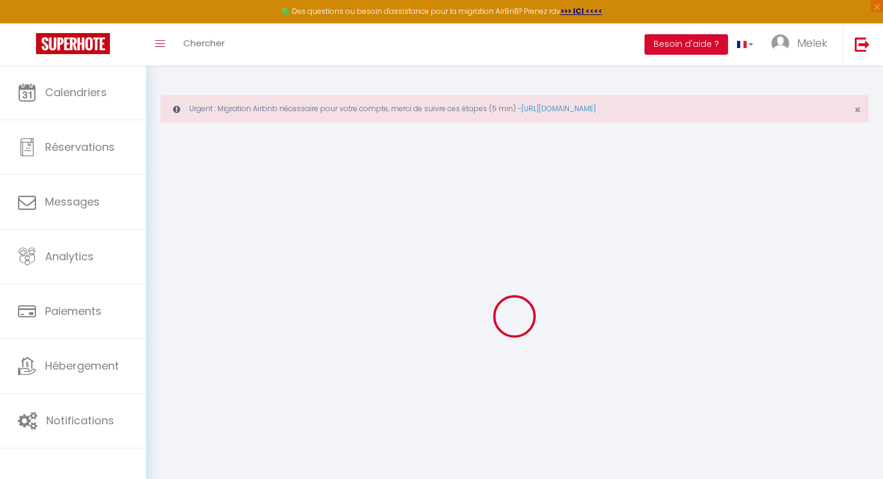
checkbox input "true"
checkbox input "false"
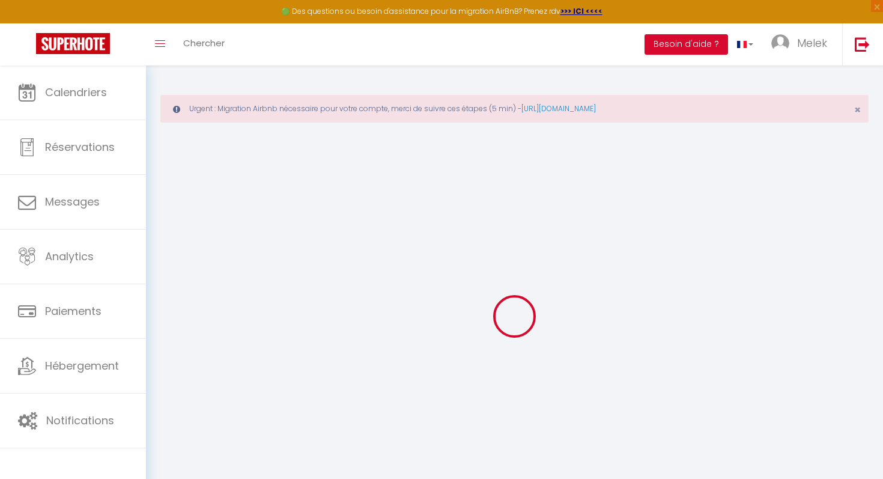
checkbox input "false"
checkbox input "true"
checkbox input "false"
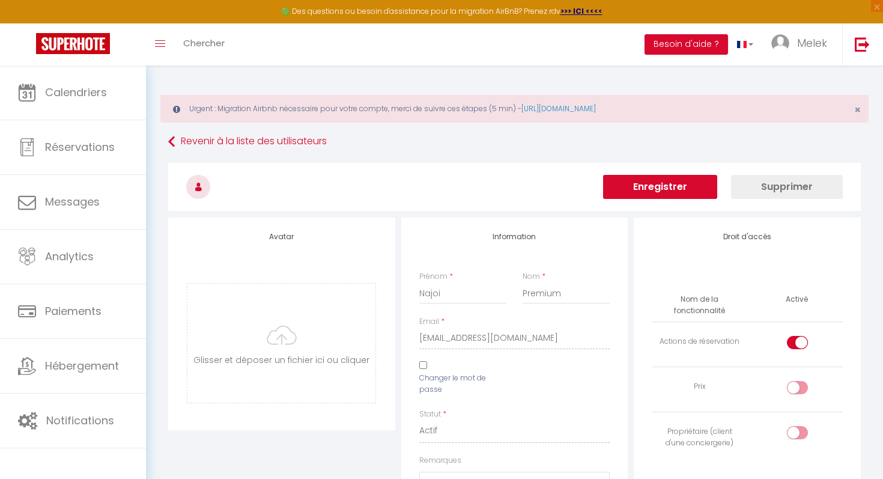
click at [686, 183] on button "Enregistrer" at bounding box center [660, 187] width 114 height 24
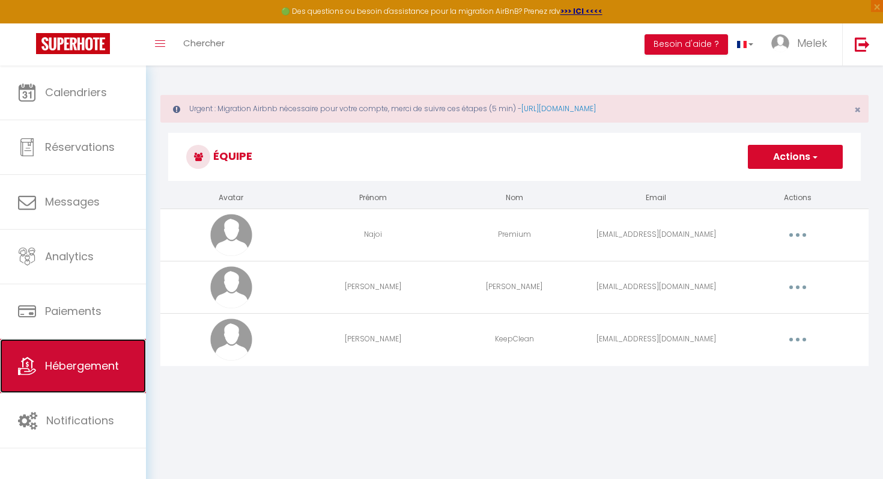
click at [109, 360] on span "Hébergement" at bounding box center [82, 365] width 74 height 15
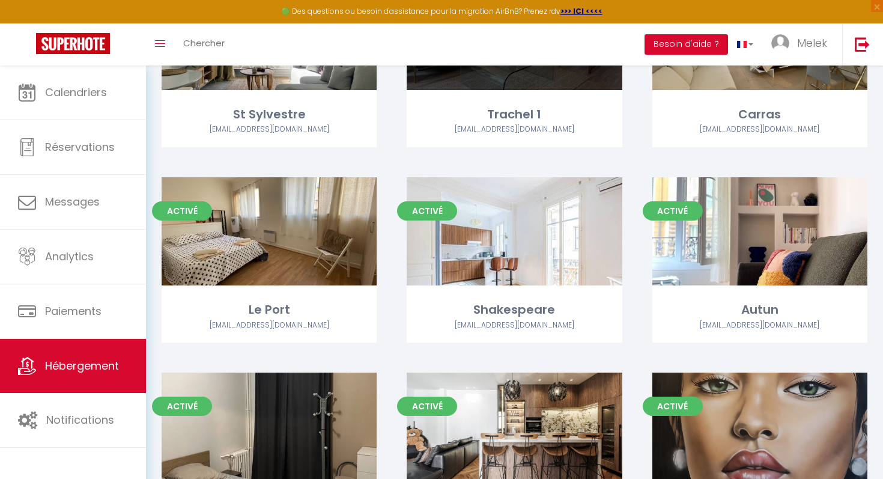
scroll to position [208, 0]
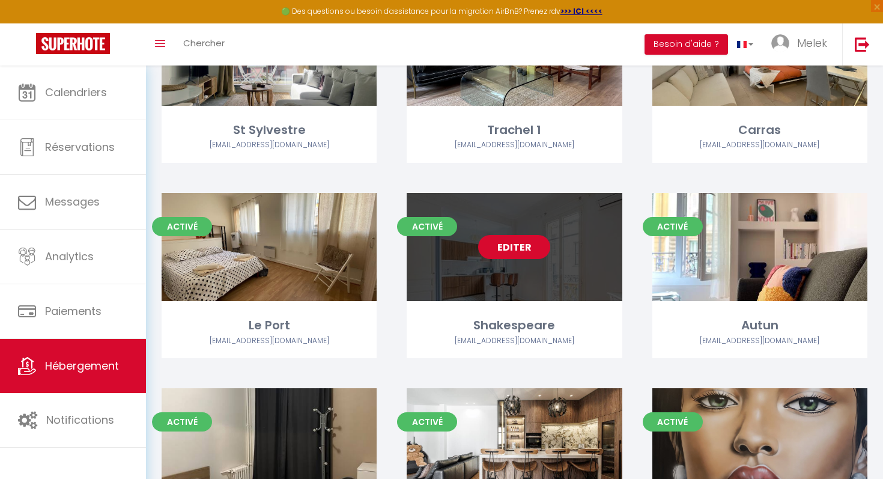
click at [509, 252] on link "Editer" at bounding box center [514, 247] width 72 height 24
click at [511, 250] on link "Editer" at bounding box center [514, 247] width 72 height 24
select select "3"
select select "2"
select select "1"
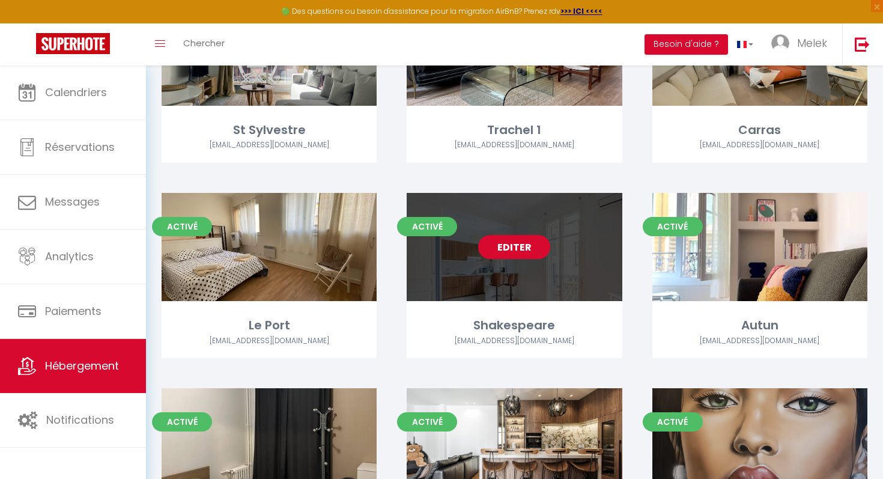
select select "1"
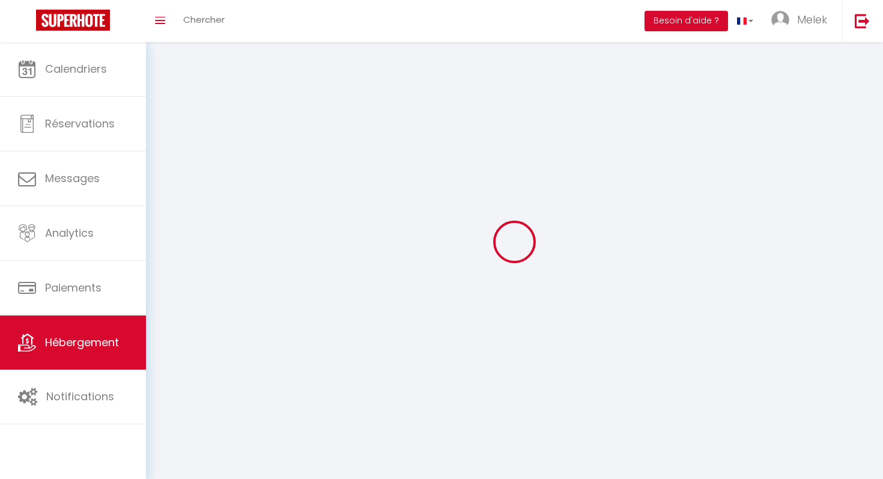
select select
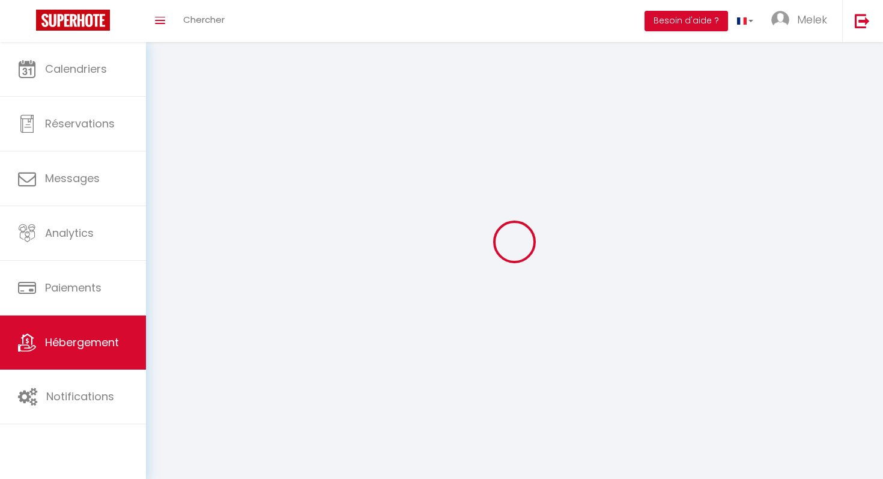
select select
checkbox input "false"
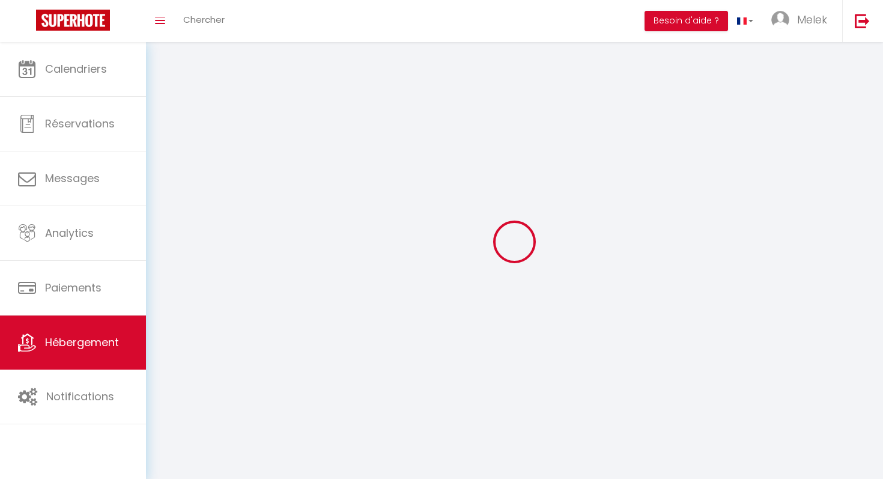
checkbox input "false"
select select
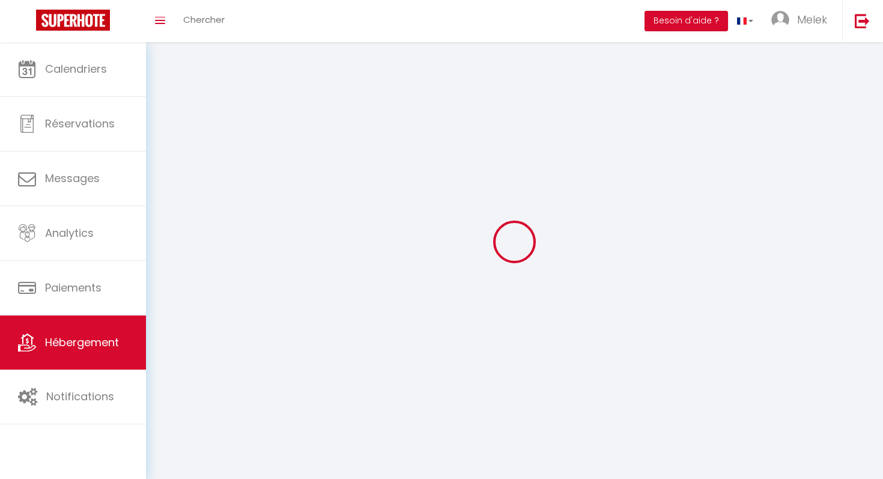
select select
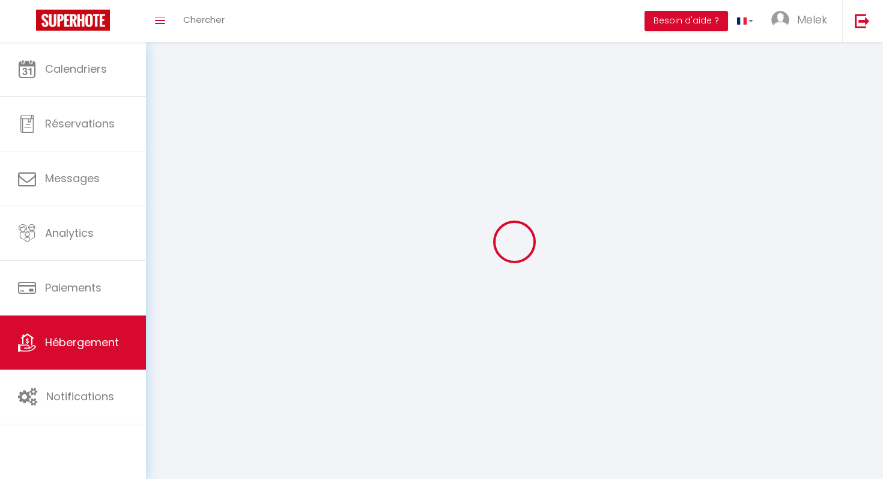
select select
checkbox input "false"
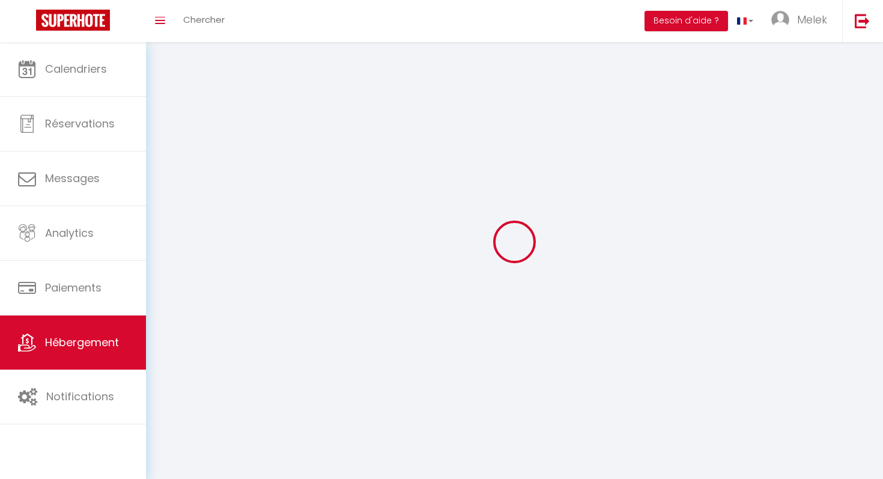
select select
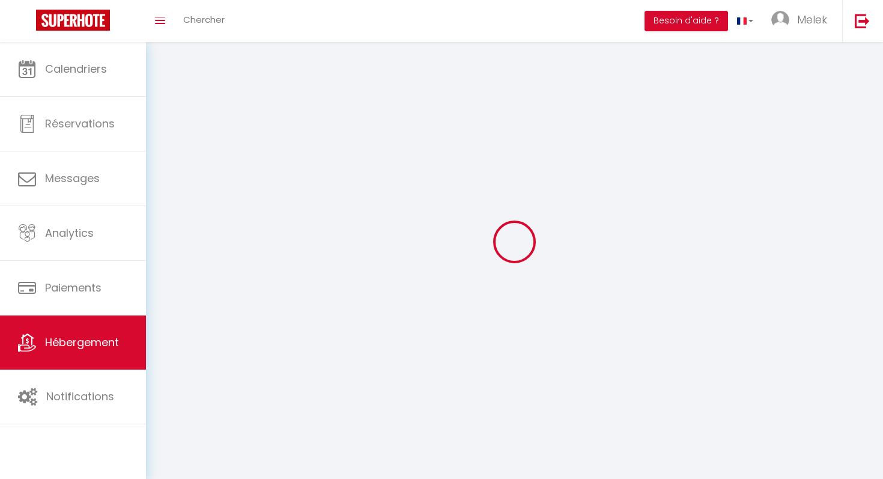
select select
checkbox input "false"
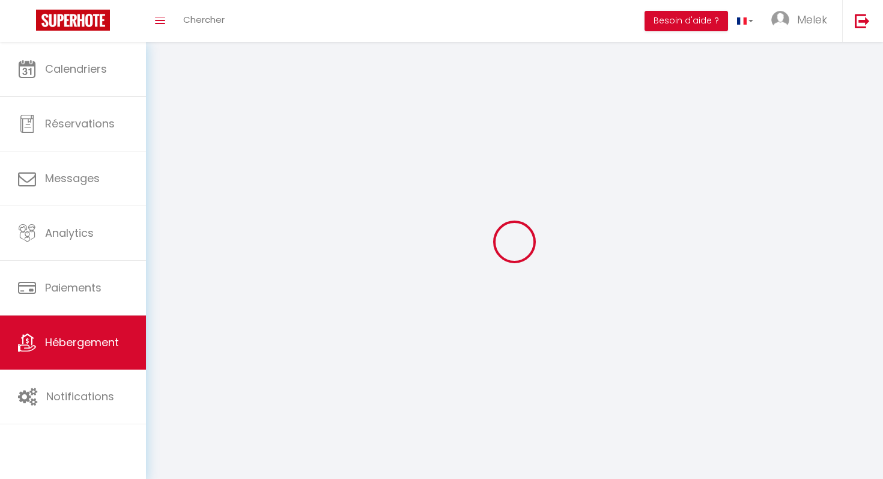
checkbox input "false"
select select
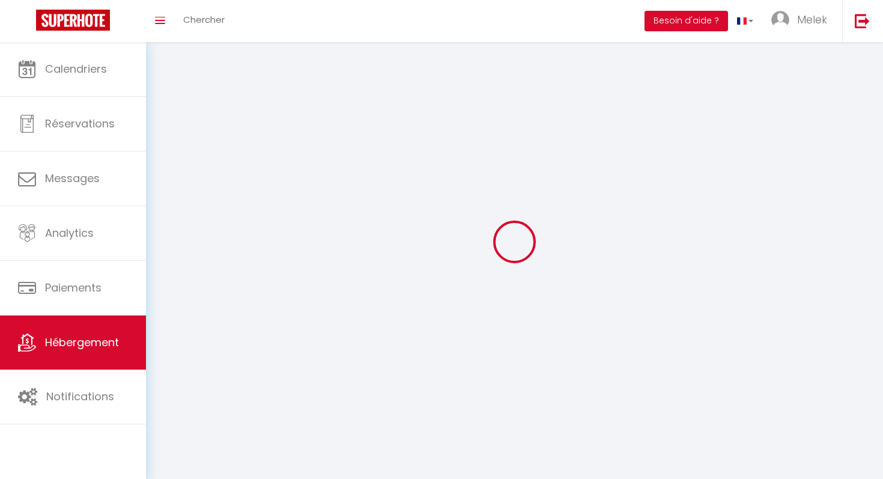
select select
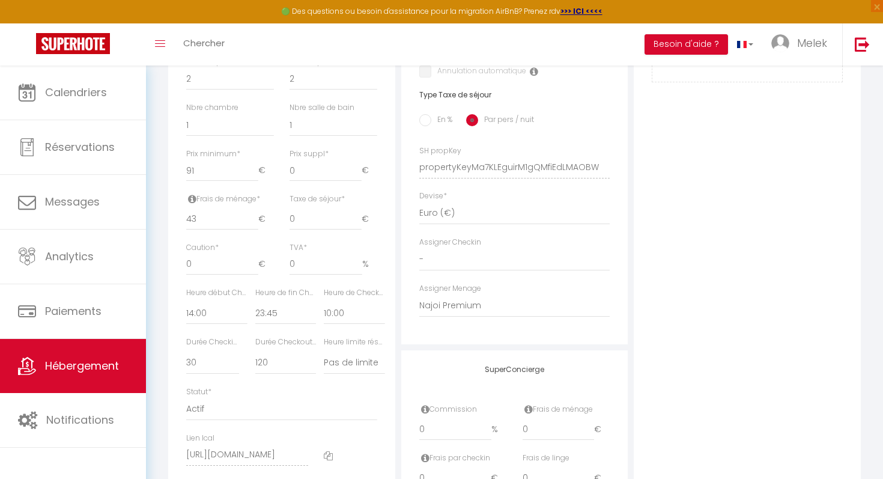
scroll to position [516, 0]
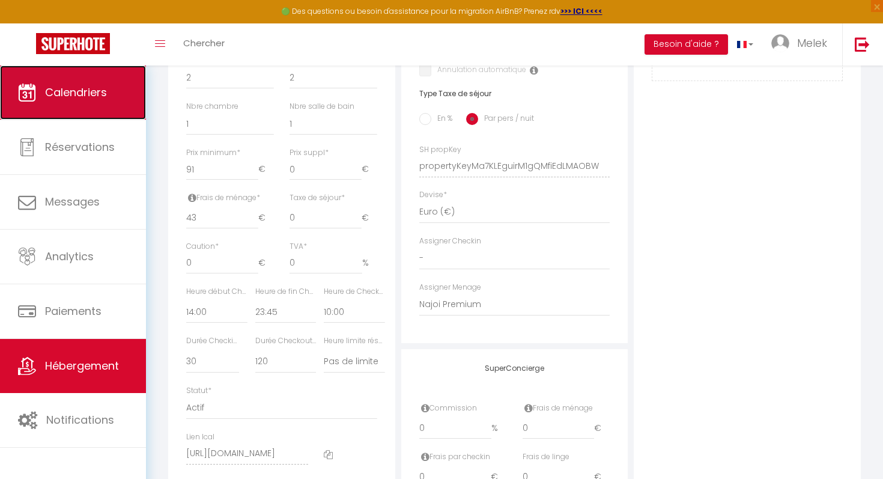
click at [113, 96] on link "Calendriers" at bounding box center [73, 92] width 146 height 54
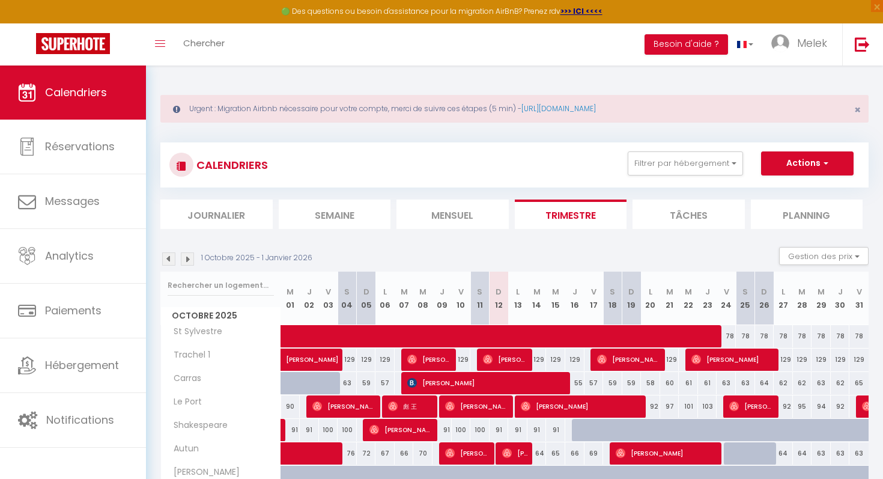
click at [436, 210] on li "Mensuel" at bounding box center [452, 213] width 112 height 29
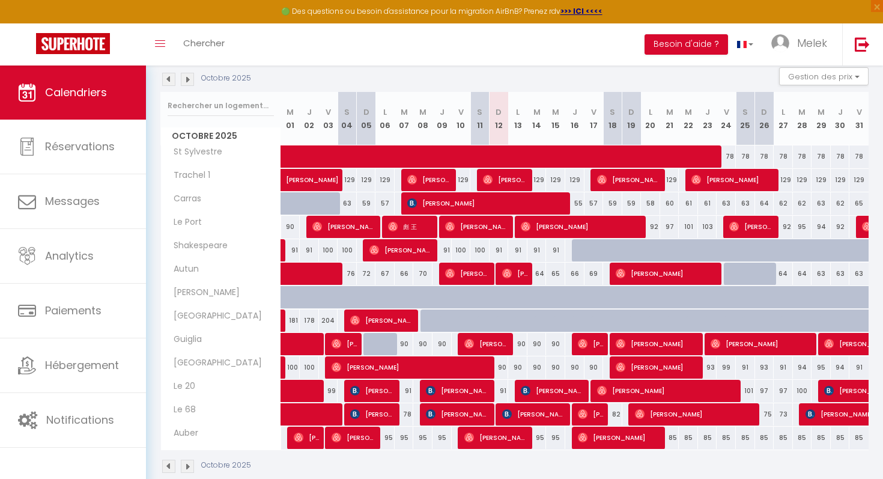
scroll to position [200, 0]
